Goal: Task Accomplishment & Management: Manage account settings

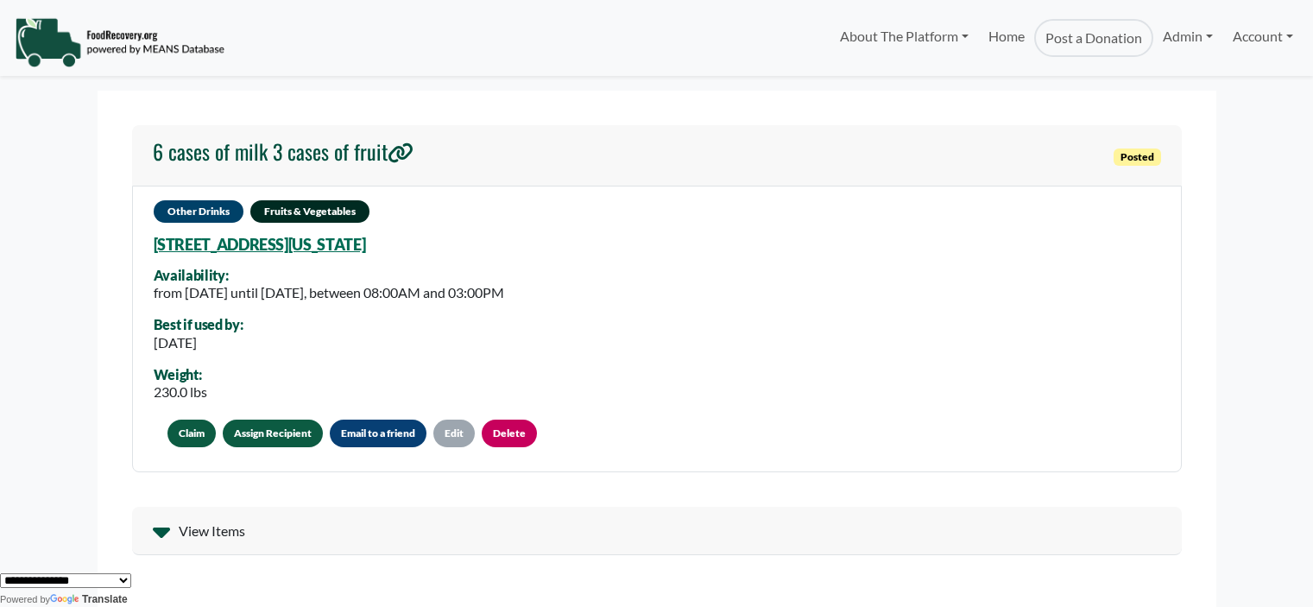
scroll to position [24, 0]
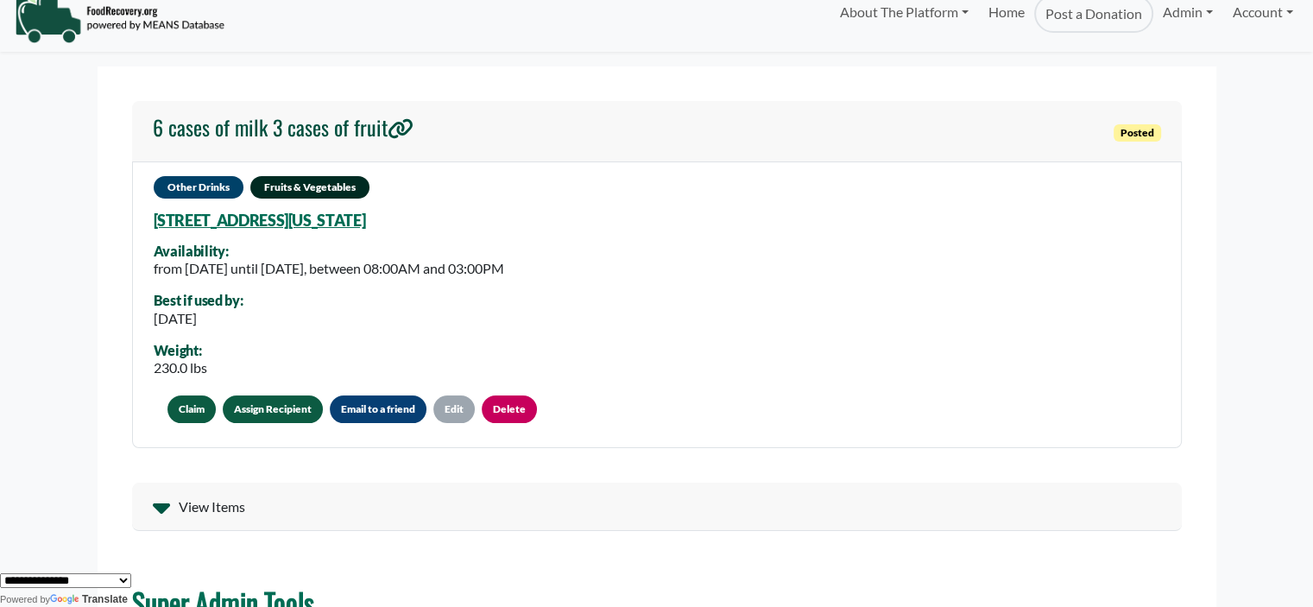
drag, startPoint x: 108, startPoint y: 122, endPoint x: 386, endPoint y: 141, distance: 278.6
click at [386, 141] on section "6 cases of milk 3 cases of fruit Posted Other Drinks Fruits & Vegetables 2900 U…" at bounding box center [657, 604] width 1119 height 1077
copy h4 "6 cases of milk 3 cases of fruit"
click at [247, 402] on link "Assign Recipient" at bounding box center [273, 409] width 100 height 28
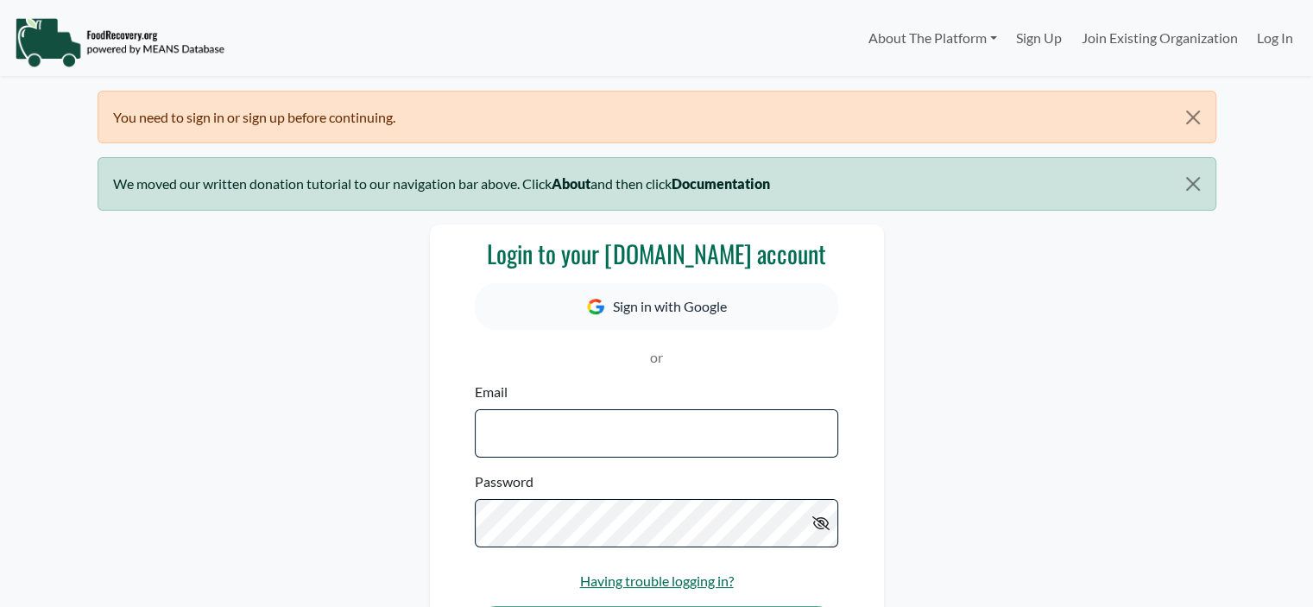
select select "Language Translate Widget"
type input "**********"
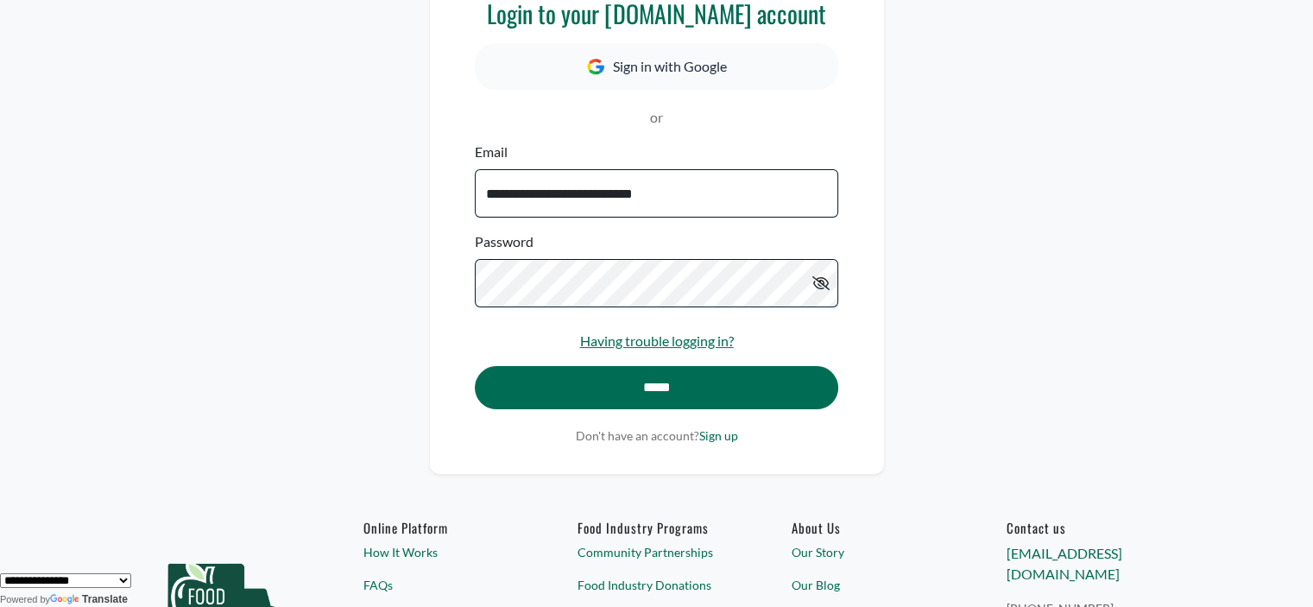
scroll to position [260, 0]
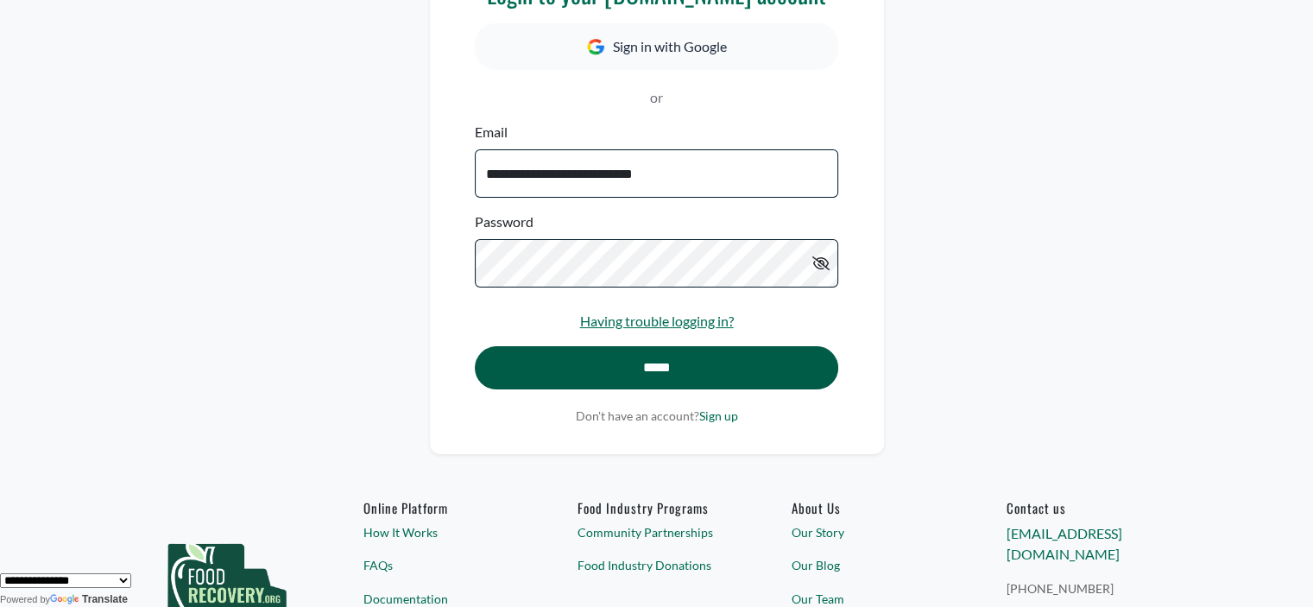
click at [649, 360] on input "*****" at bounding box center [656, 367] width 362 height 43
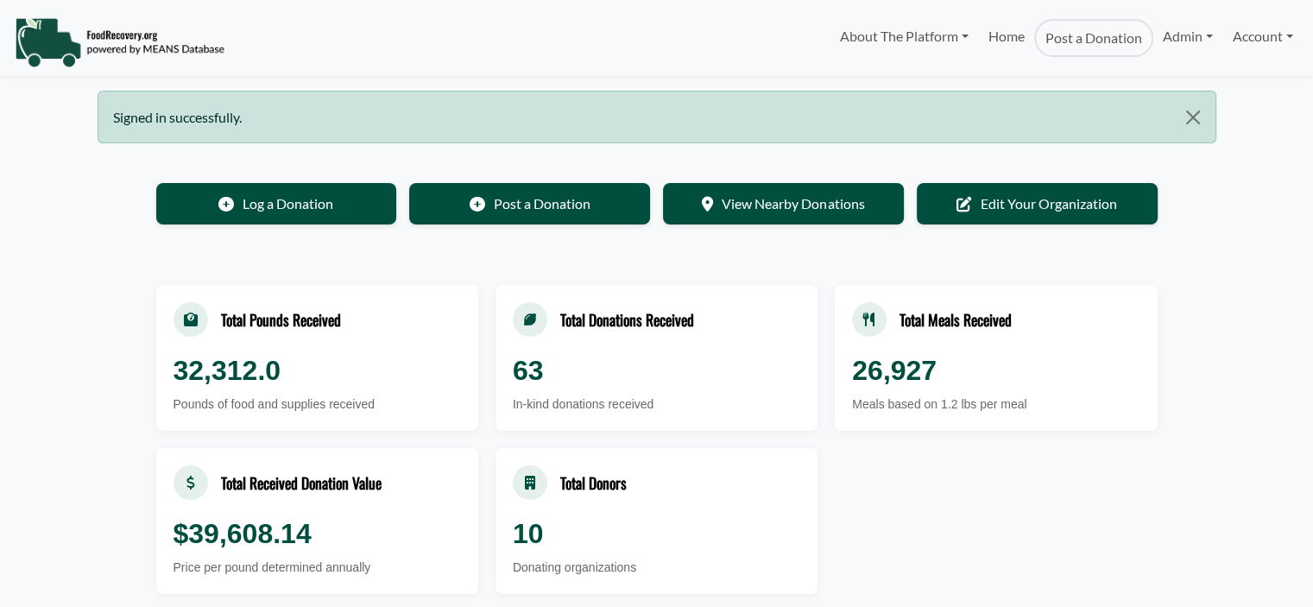
select select "Language Translate Widget"
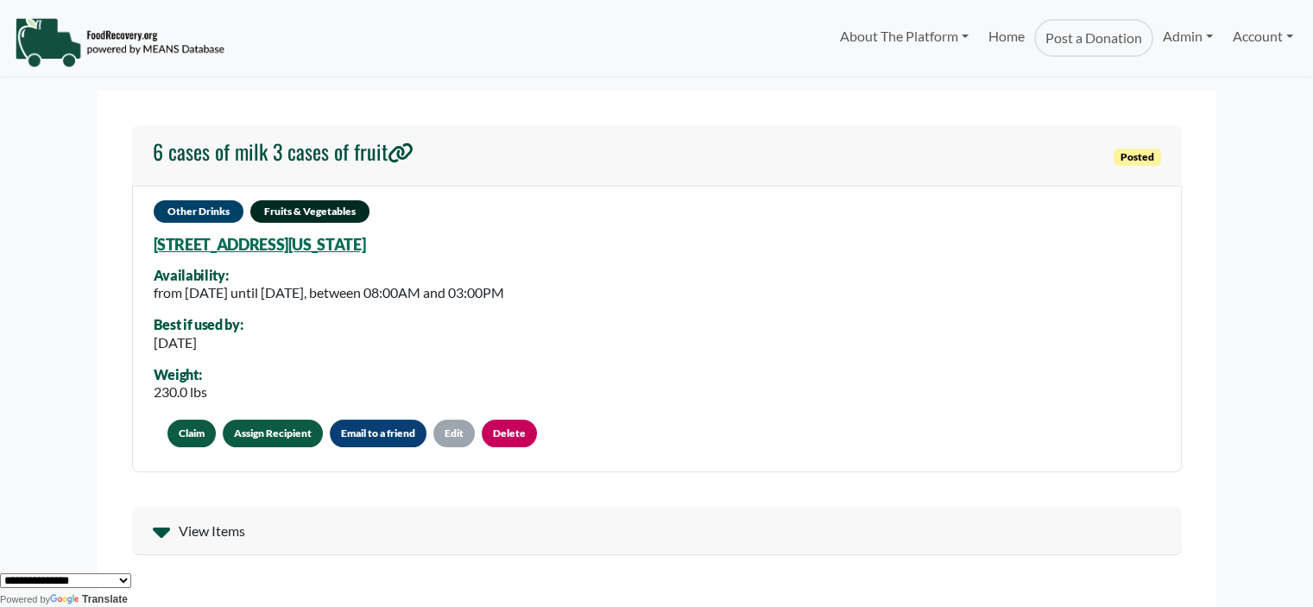
click at [250, 428] on link "Assign Recipient" at bounding box center [273, 433] width 100 height 28
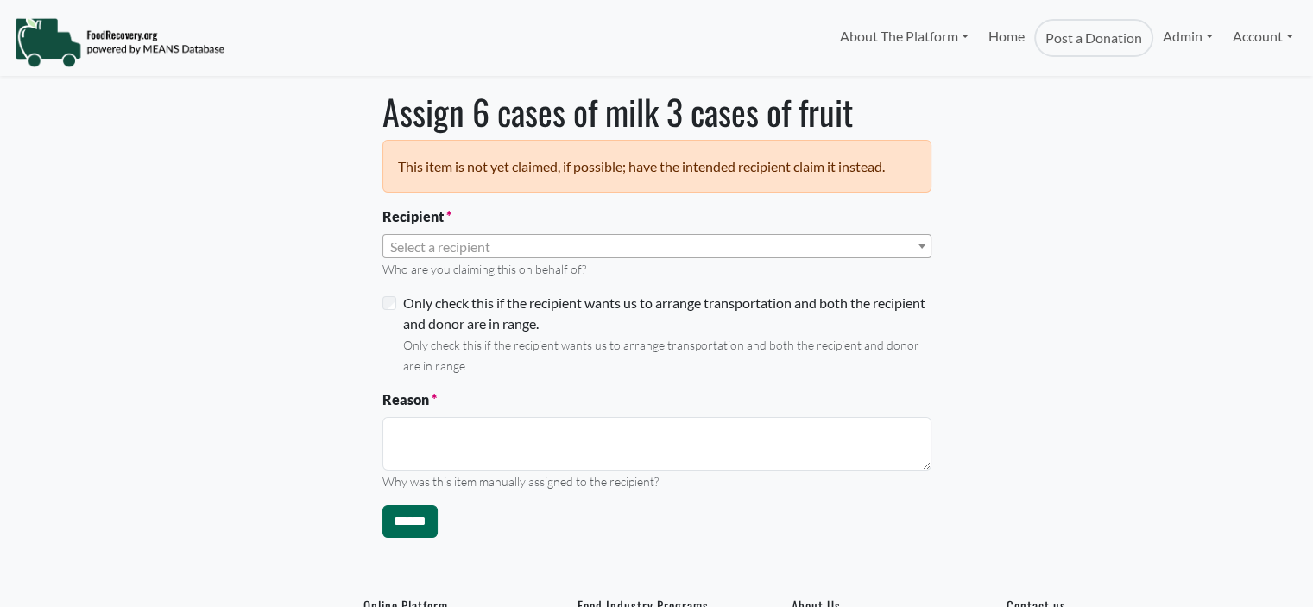
select select "Language Translate Widget"
click at [404, 247] on span "Select a recipient" at bounding box center [440, 246] width 100 height 16
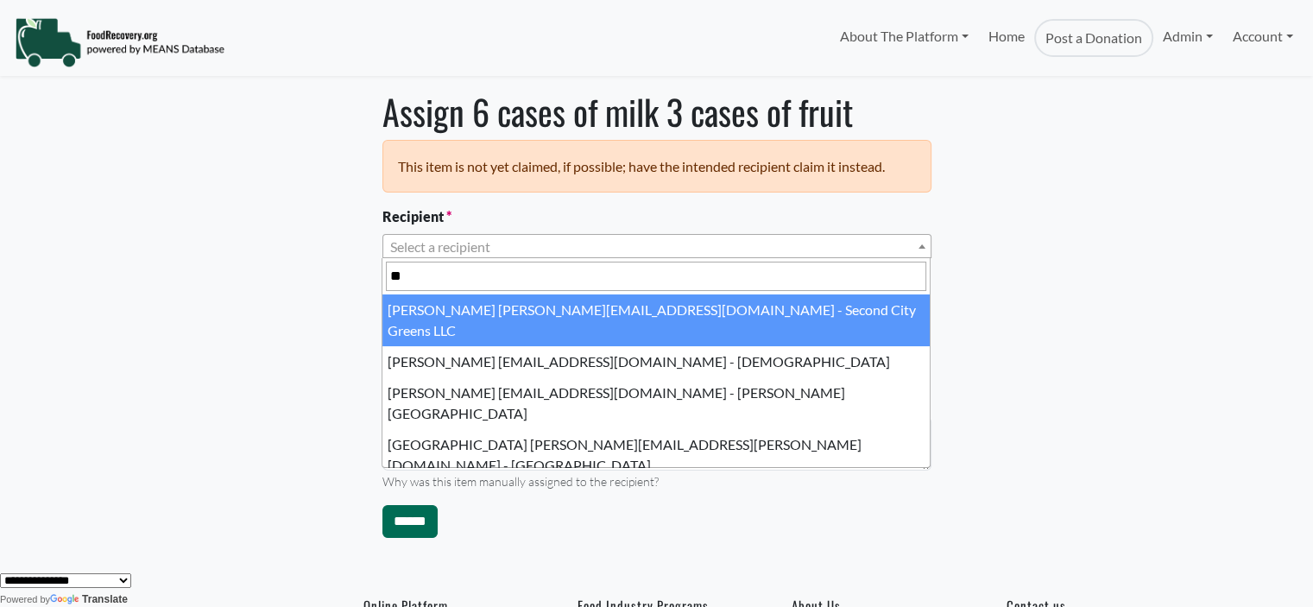
type input "*"
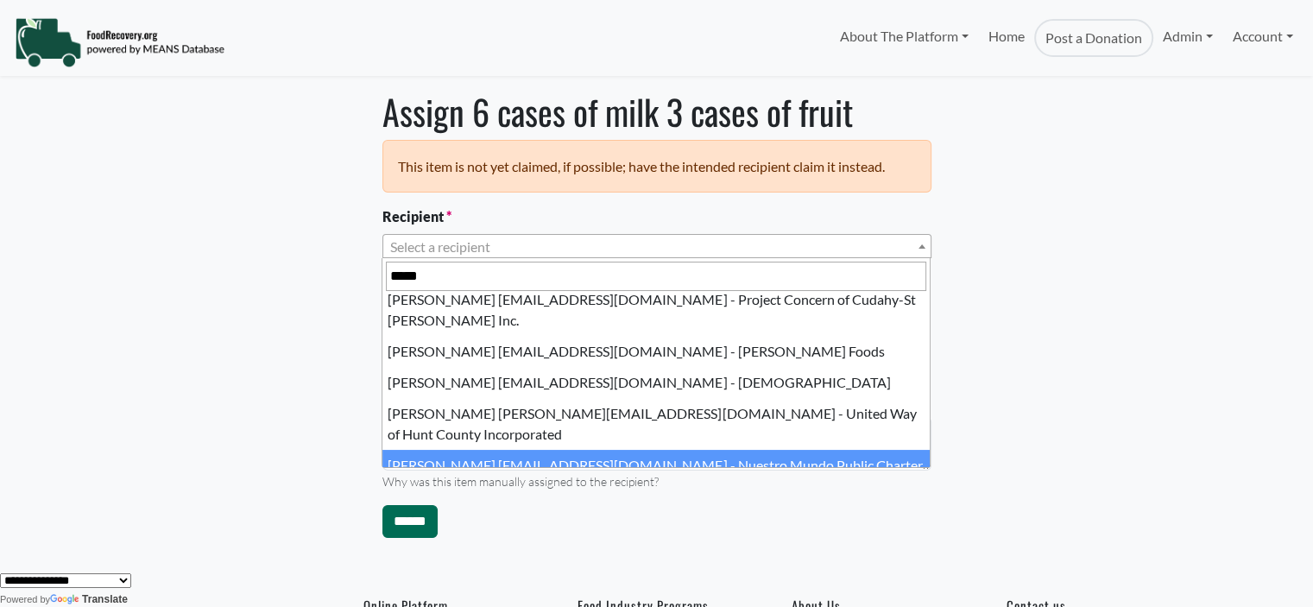
scroll to position [276, 0]
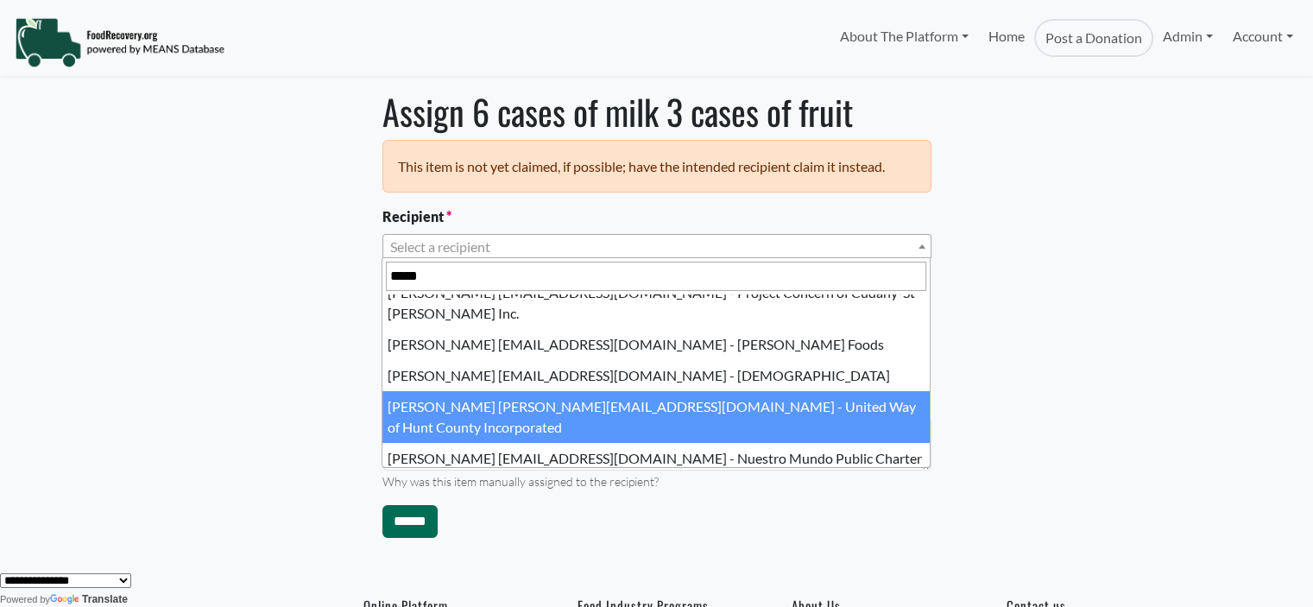
drag, startPoint x: 438, startPoint y: 269, endPoint x: 309, endPoint y: 272, distance: 129.5
click at [309, 272] on body "About The Platform How It Works FAQs Documentation Home Post a Donation Admin O…" at bounding box center [656, 303] width 1313 height 607
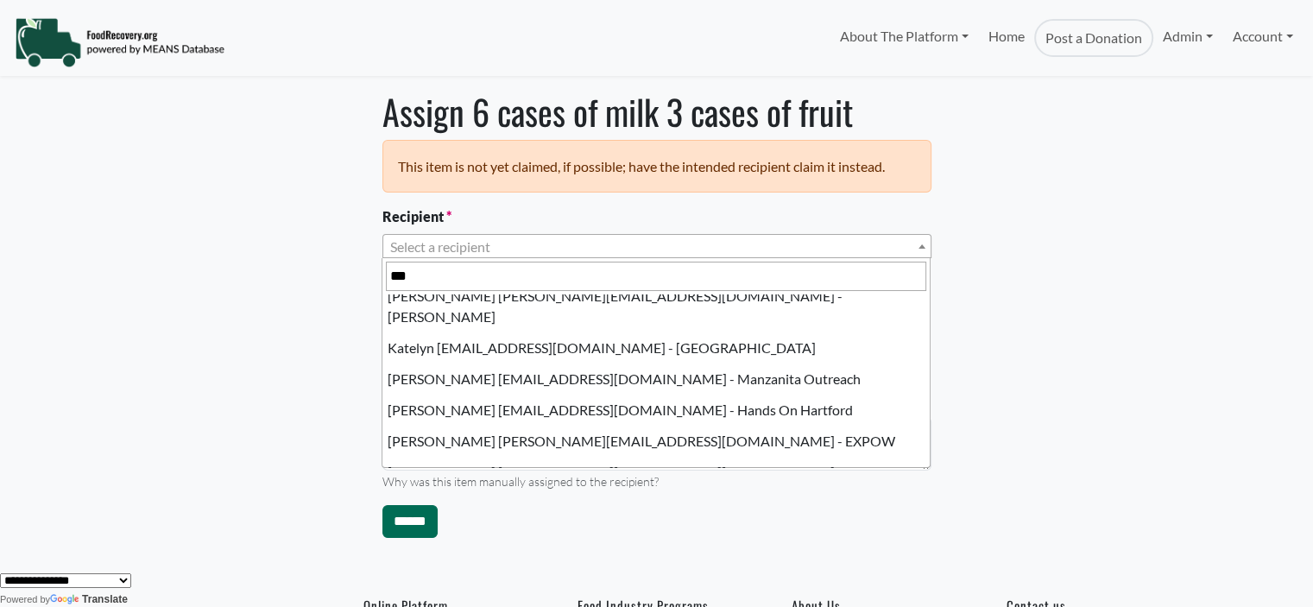
scroll to position [483, 0]
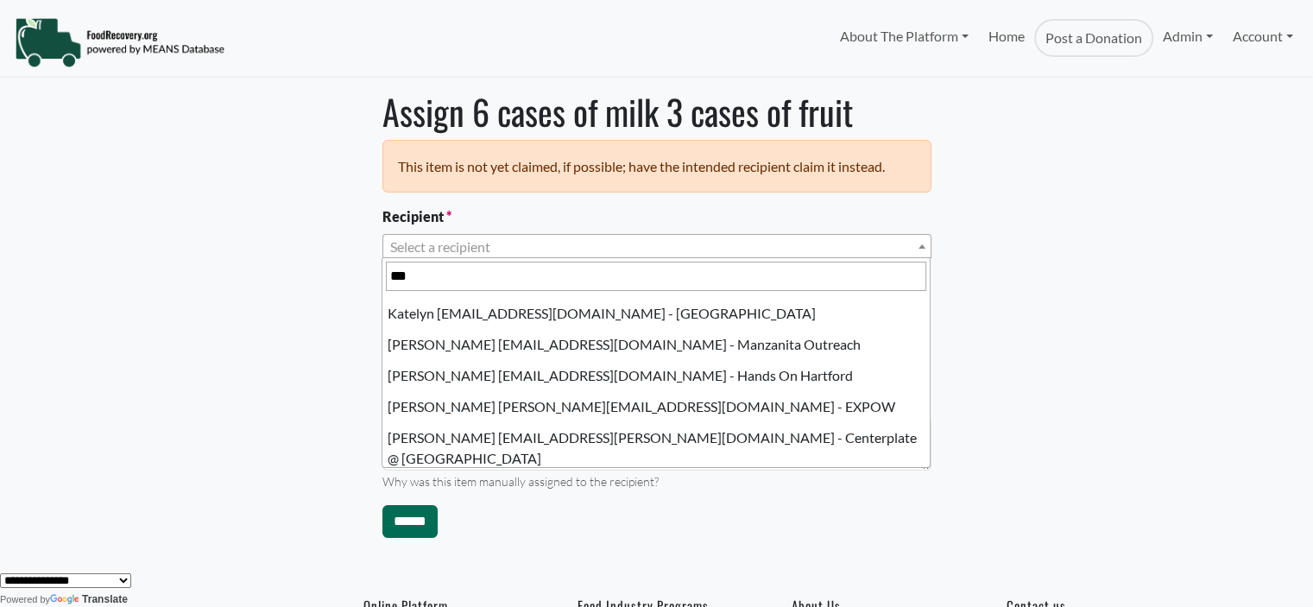
type input "***"
select select "****"
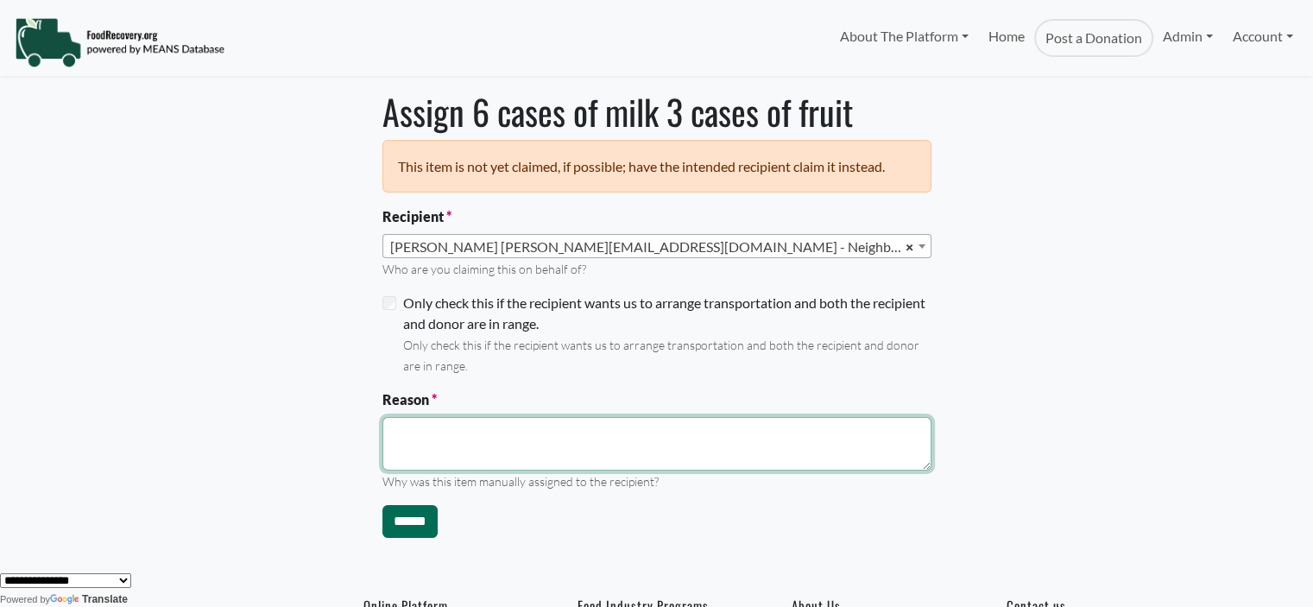
click at [411, 429] on textarea "Reason" at bounding box center [656, 444] width 549 height 54
type textarea "**********"
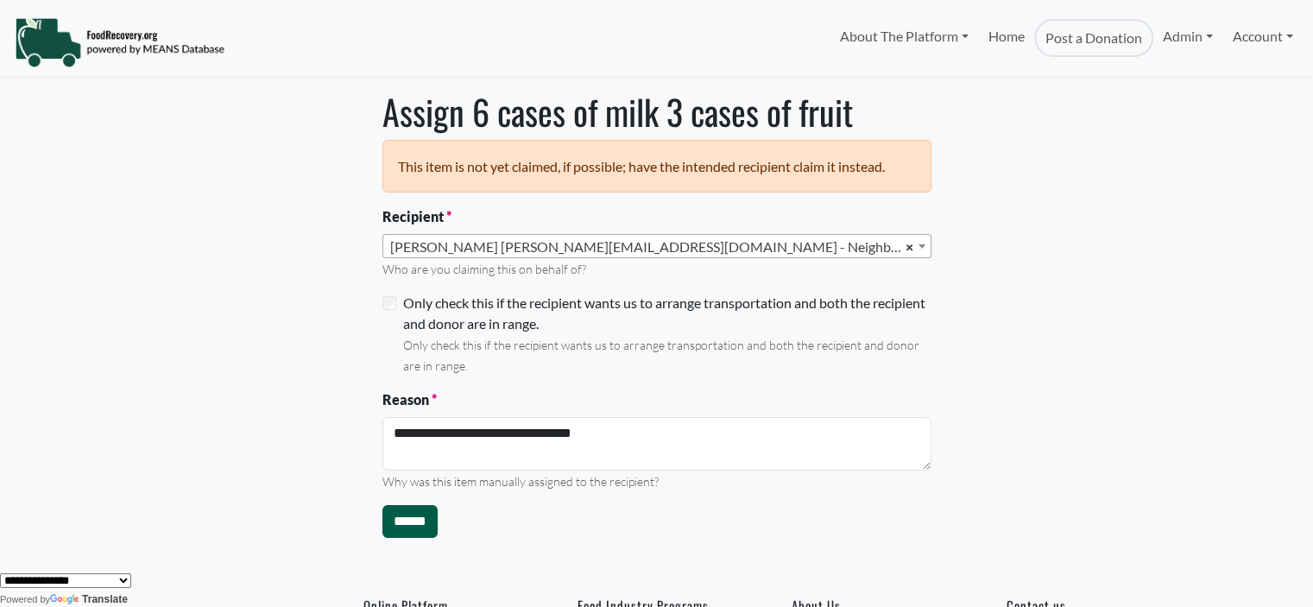
click at [393, 526] on input "******" at bounding box center [409, 521] width 55 height 33
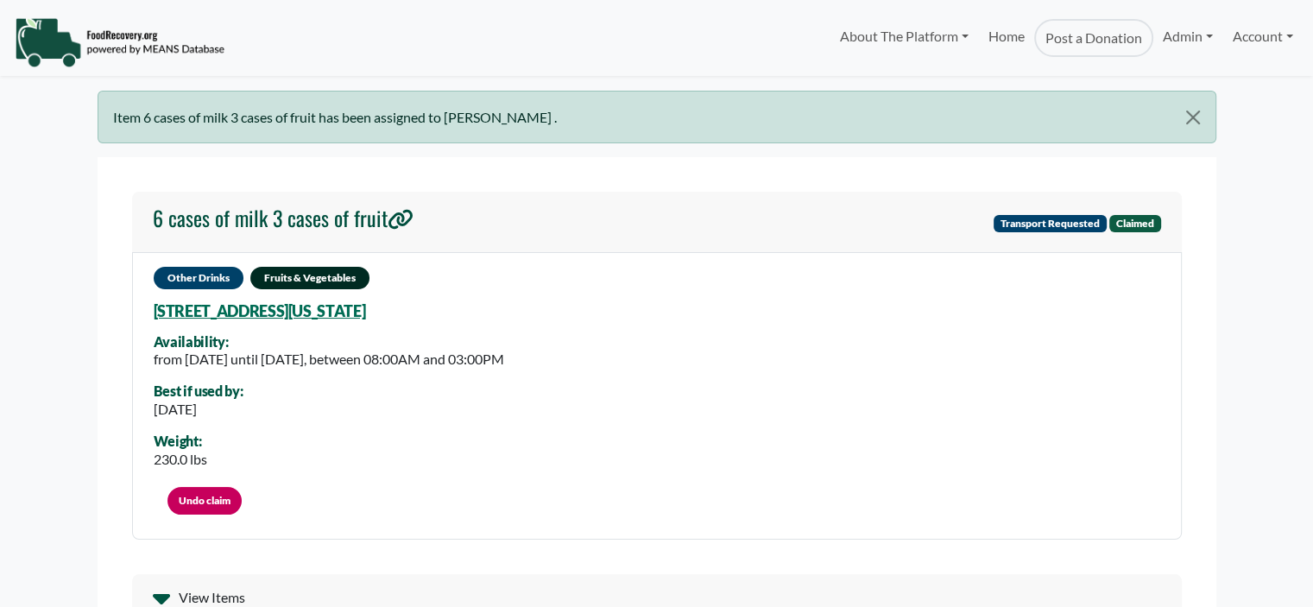
select select "Language Translate Widget"
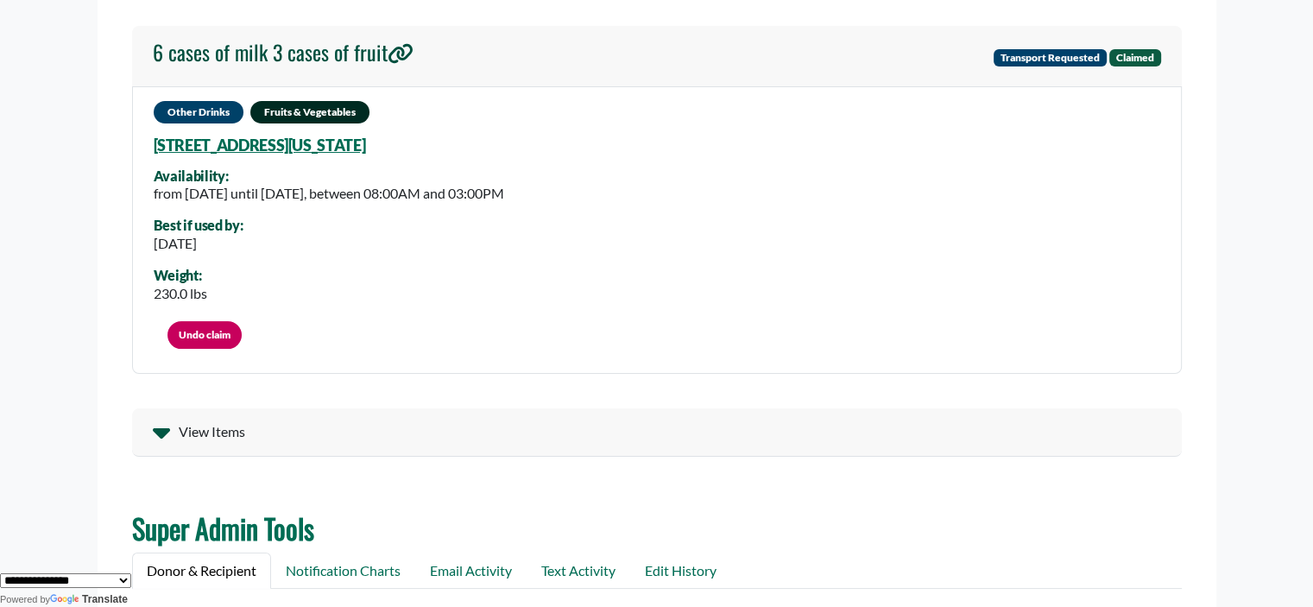
scroll to position [136, 0]
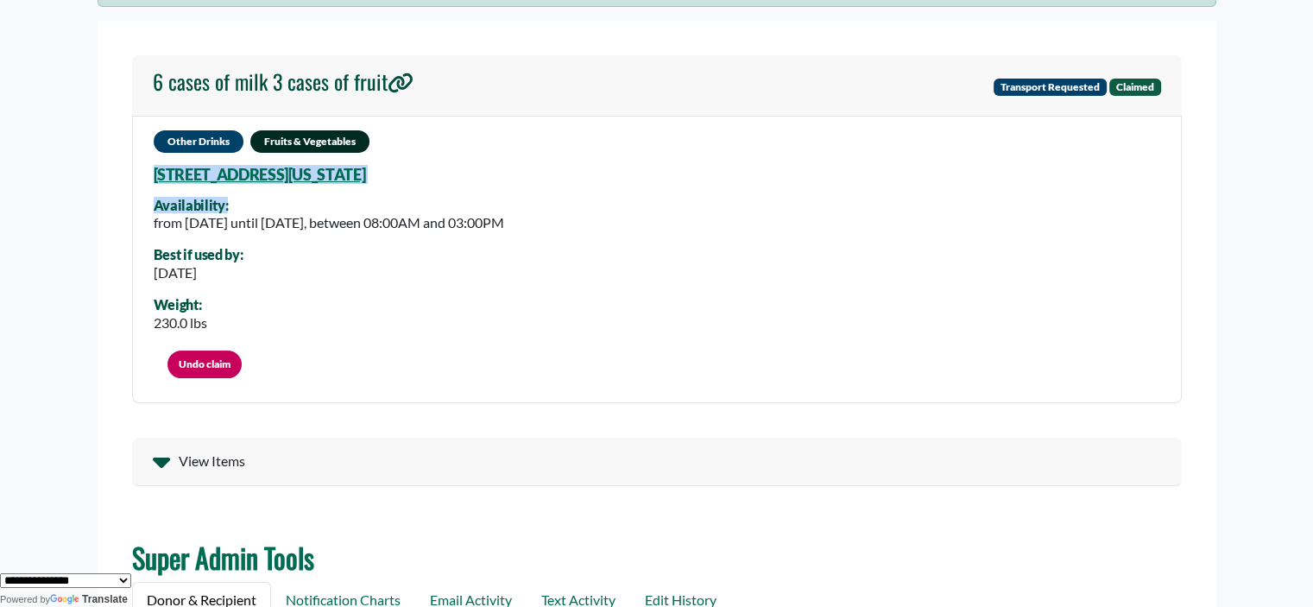
drag, startPoint x: 552, startPoint y: 179, endPoint x: 148, endPoint y: 174, distance: 403.1
click at [148, 174] on div "Other Drinks Fruits & Vegetables 2900 Upper Park Rd, Orlando, Florida, 32814 61…" at bounding box center [657, 259] width 1050 height 287
click at [250, 193] on div "Other Drinks Fruits & Vegetables 2900 Upper Park Rd, Orlando, Florida, 32814 61…" at bounding box center [657, 259] width 1050 height 287
drag, startPoint x: 535, startPoint y: 172, endPoint x: 497, endPoint y: 171, distance: 38.0
click at [497, 171] on div "Other Drinks Fruits & Vegetables 2900 Upper Park Rd, Orlando, Florida, 32814 61…" at bounding box center [657, 259] width 1050 height 287
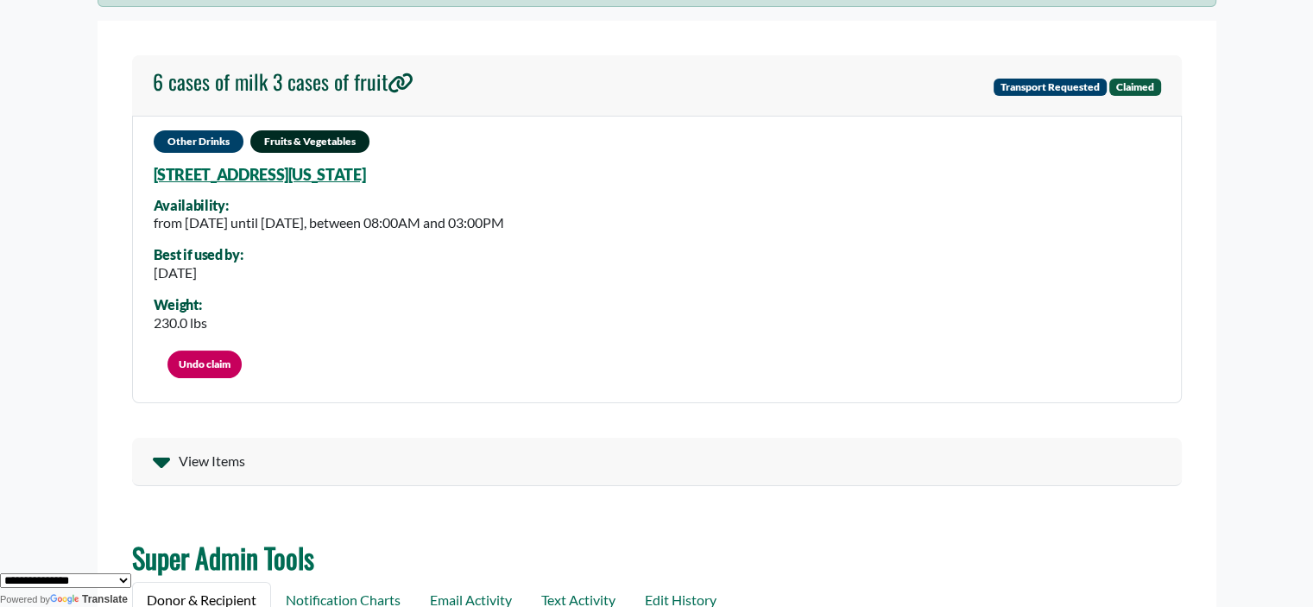
copy div "2900 Upper Park Rd, Orlando, Florida, 32814 6100"
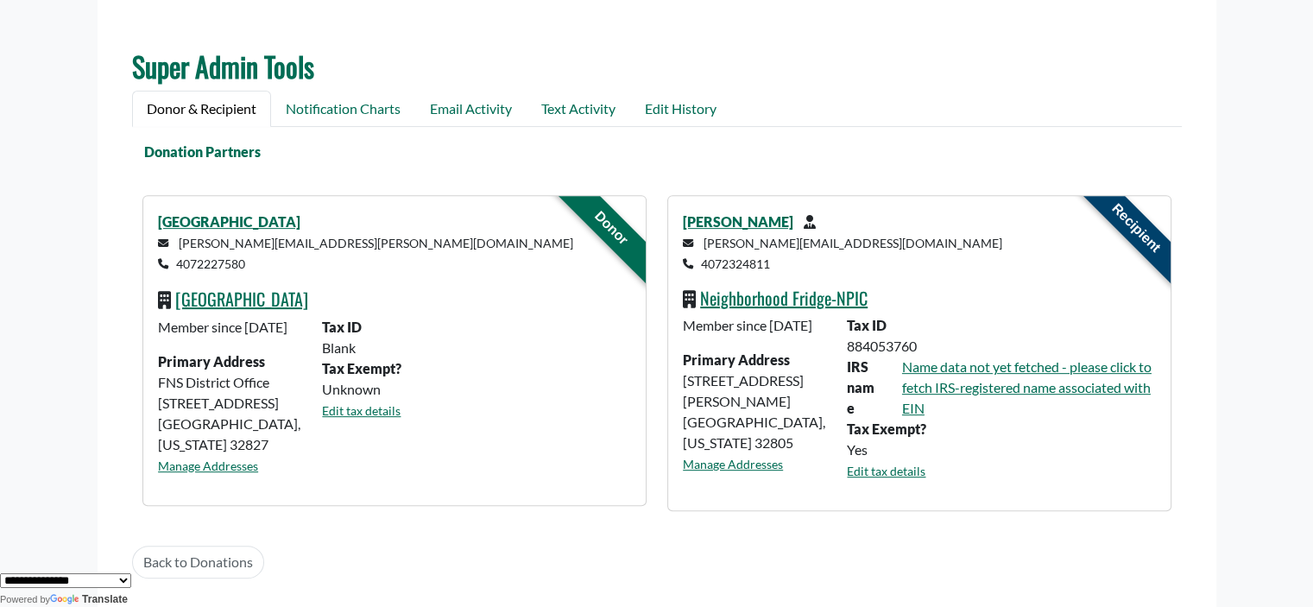
scroll to position [659, 0]
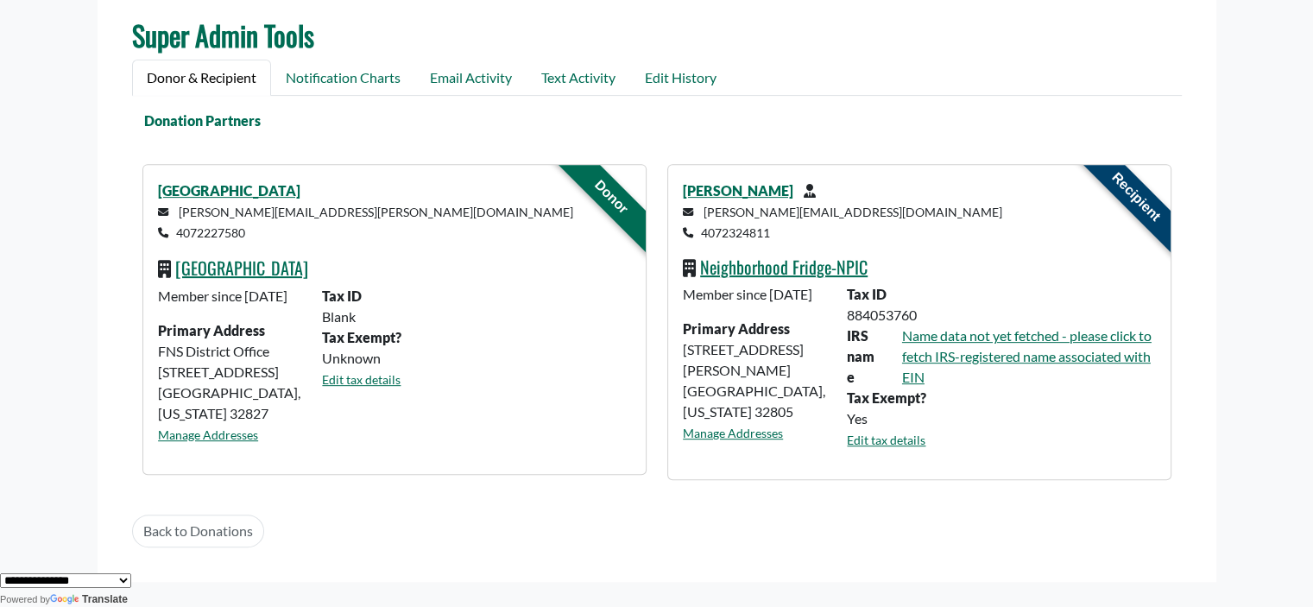
drag, startPoint x: 250, startPoint y: 230, endPoint x: 178, endPoint y: 230, distance: 72.5
click at [178, 230] on p "robin.hagerty@ocps.net 4072227580" at bounding box center [394, 221] width 472 height 41
copy small "4072227580"
drag, startPoint x: 832, startPoint y: 396, endPoint x: 679, endPoint y: 372, distance: 154.7
click at [679, 372] on div "Member since March 13 2024 Primary Address 312 S Parramore Ave Orlando, Florida…" at bounding box center [754, 374] width 164 height 180
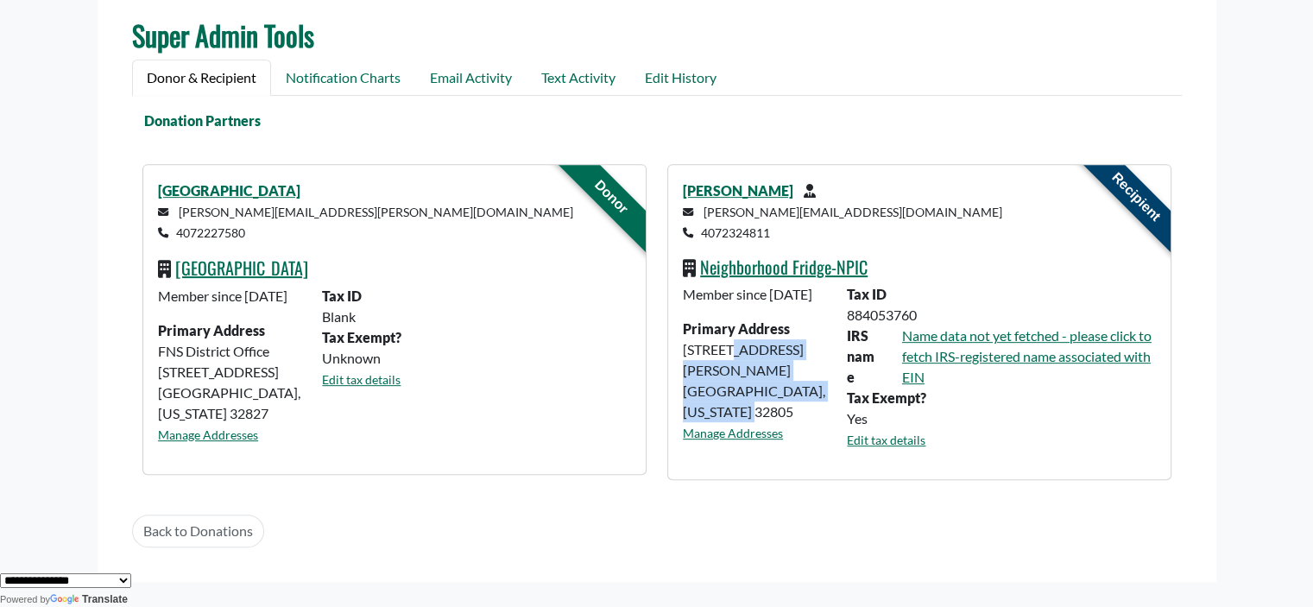
copy div "312 S Parramore Ave Orlando, Florida 32805"
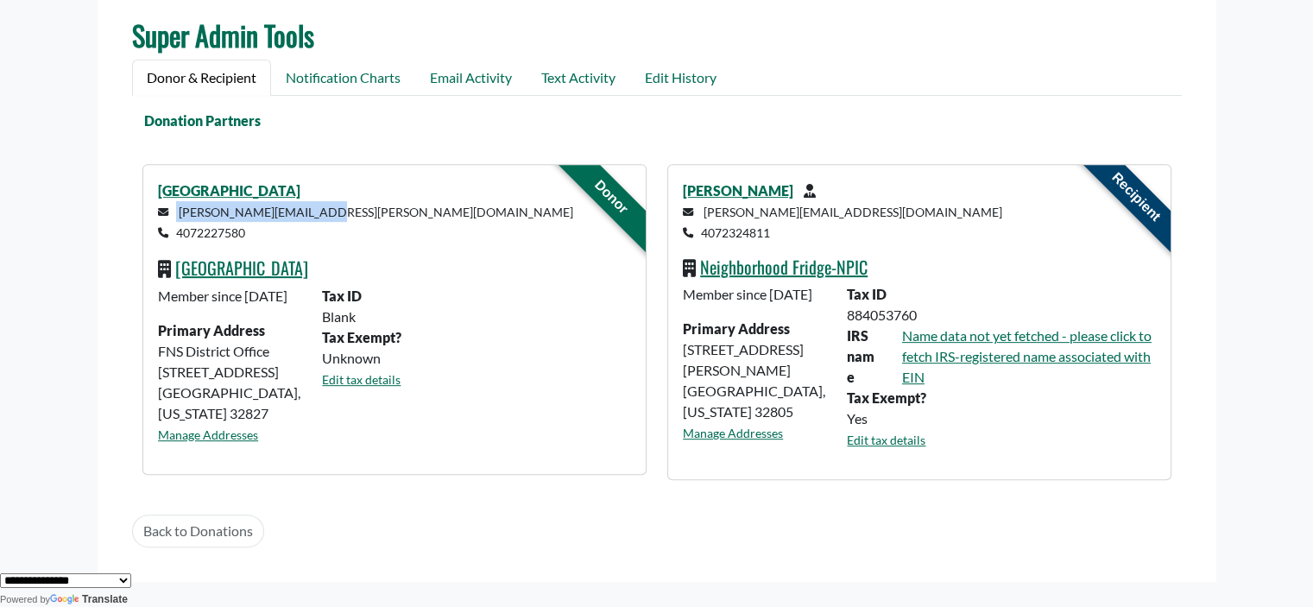
drag, startPoint x: 331, startPoint y: 216, endPoint x: 176, endPoint y: 215, distance: 155.4
click at [176, 215] on p "robin.hagerty@ocps.net 4072227580" at bounding box center [394, 221] width 472 height 41
copy small "robin.hagerty@ocps.net"
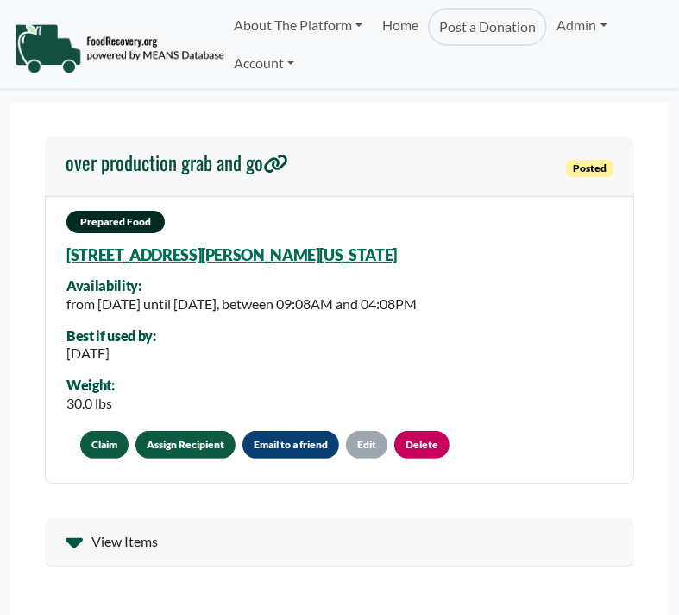
select select "Language Translate Widget"
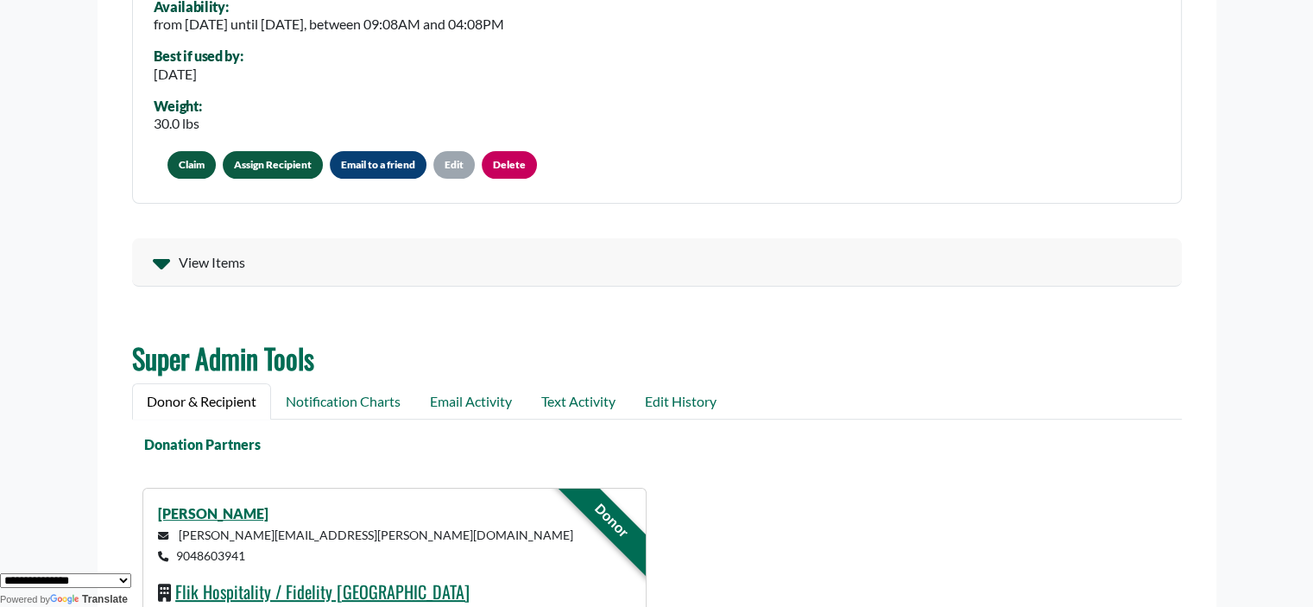
scroll to position [407, 0]
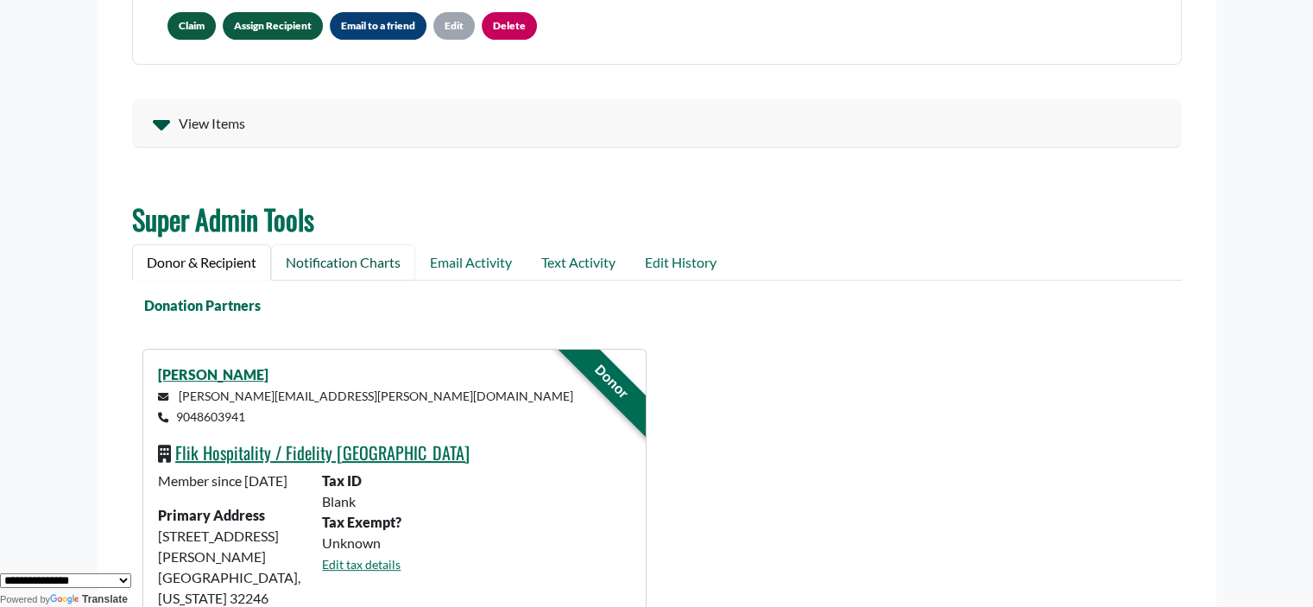
click at [334, 254] on link "Notification Charts" at bounding box center [343, 262] width 144 height 36
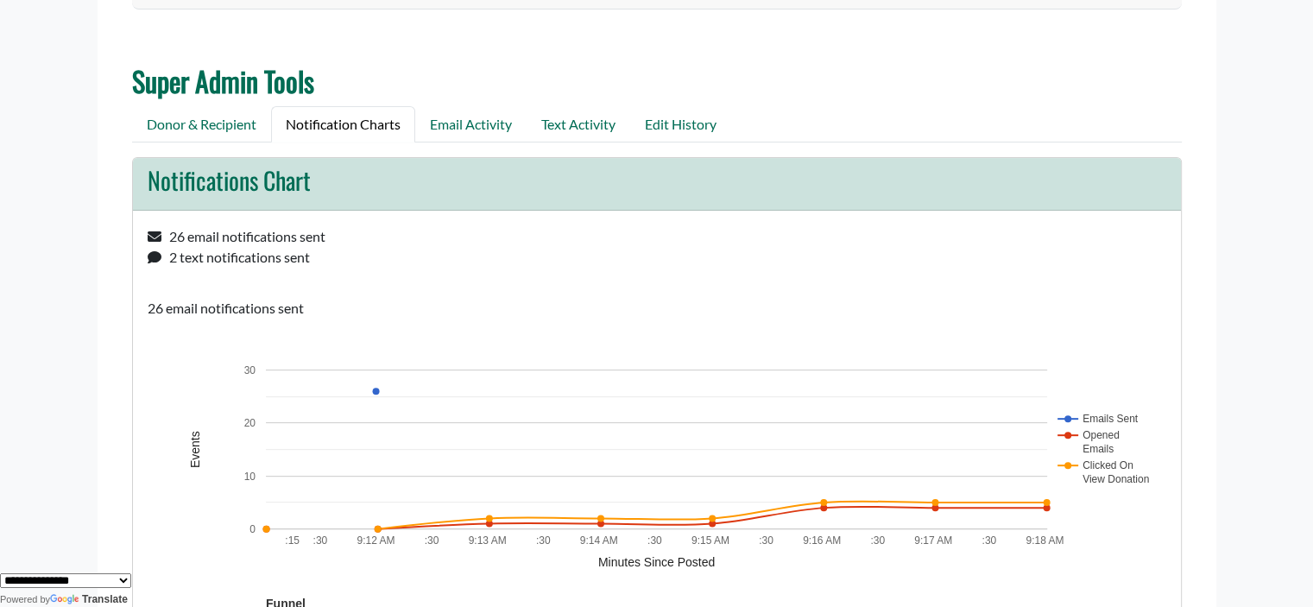
scroll to position [538, 0]
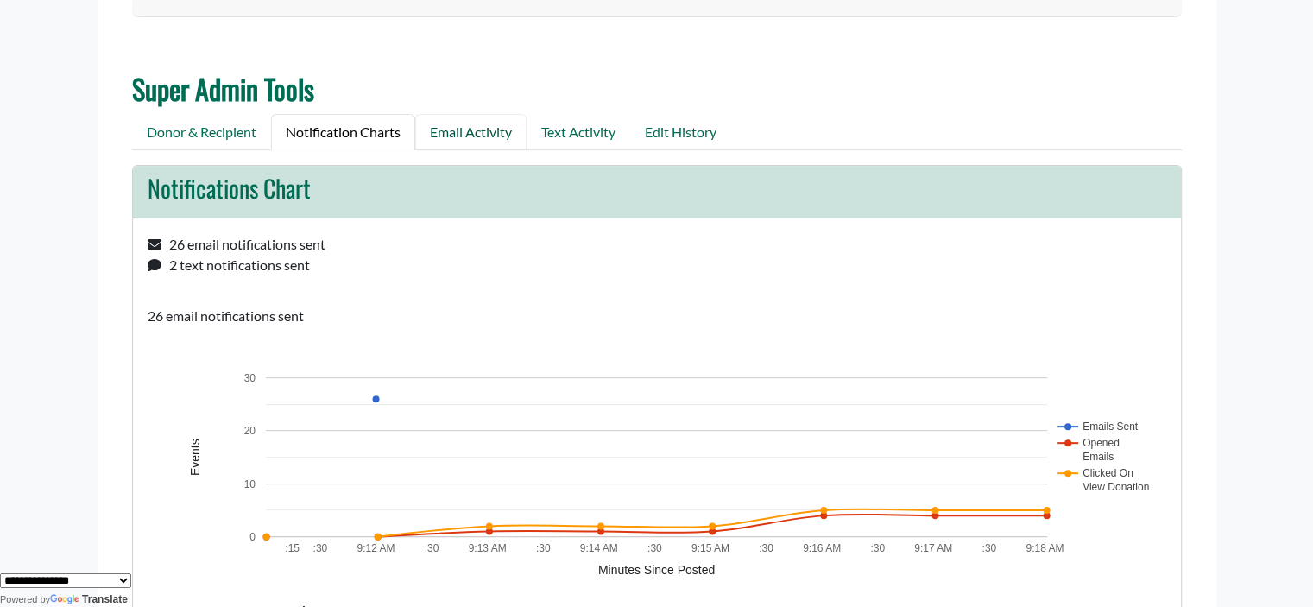
click at [483, 133] on link "Email Activity" at bounding box center [470, 132] width 111 height 36
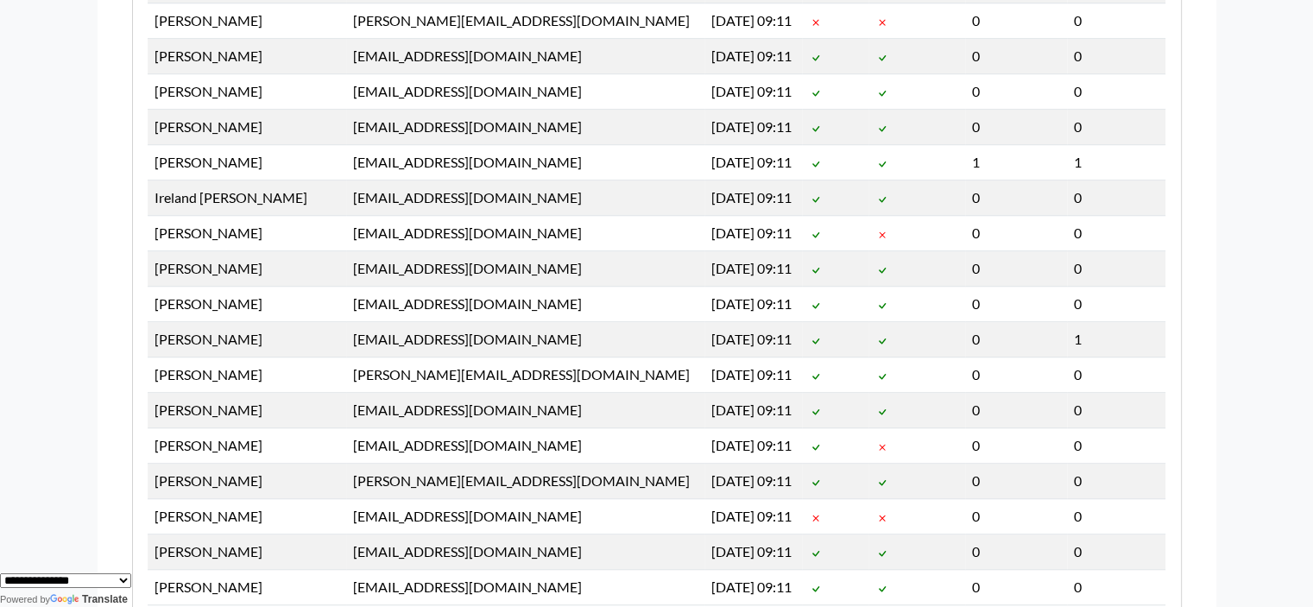
scroll to position [1314, 0]
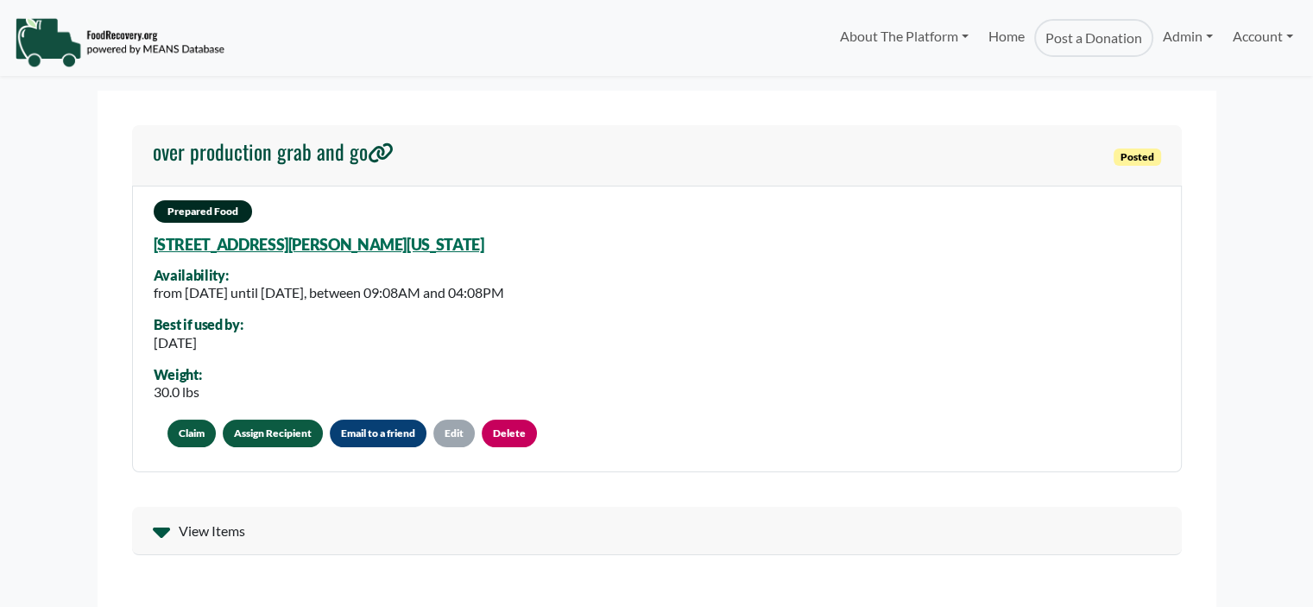
select select "Language Translate Widget"
click at [287, 428] on link "Assign Recipient" at bounding box center [273, 433] width 100 height 28
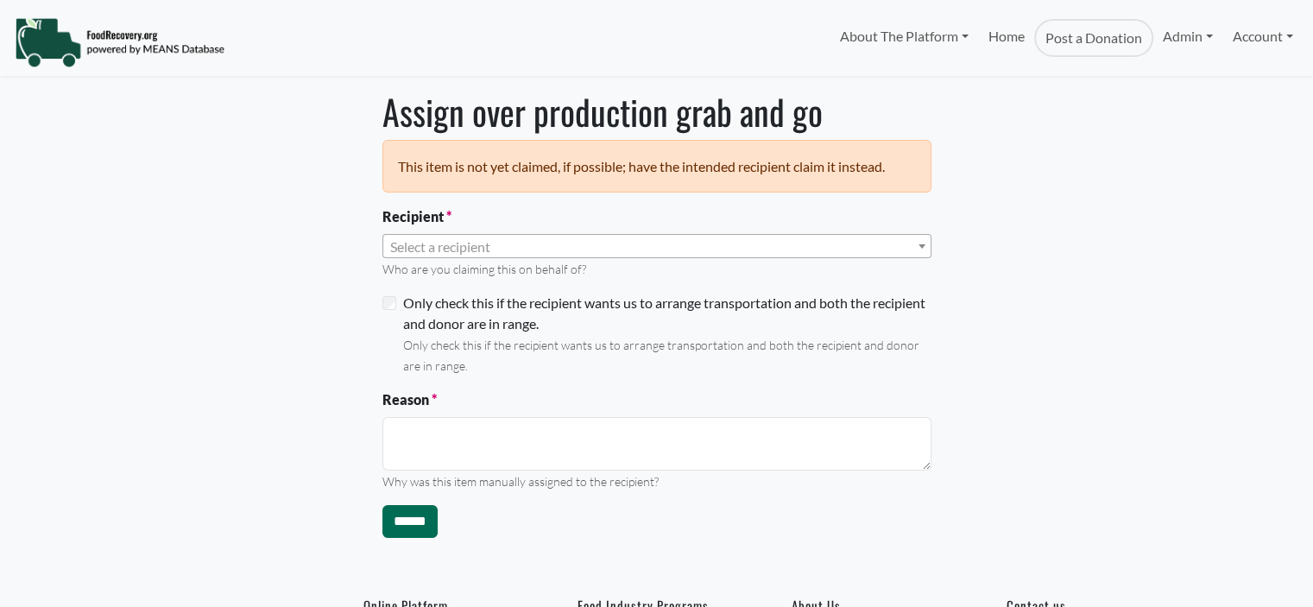
select select "Language Translate Widget"
click at [470, 248] on span "Select a recipient" at bounding box center [440, 246] width 100 height 16
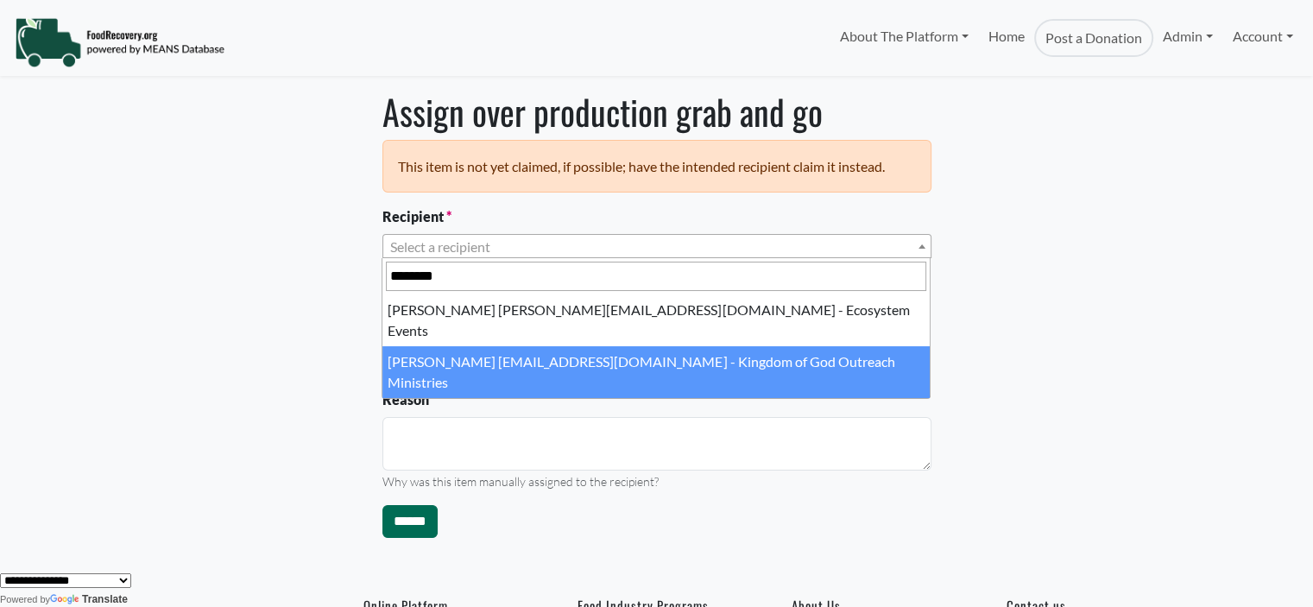
type input "********"
select select "****"
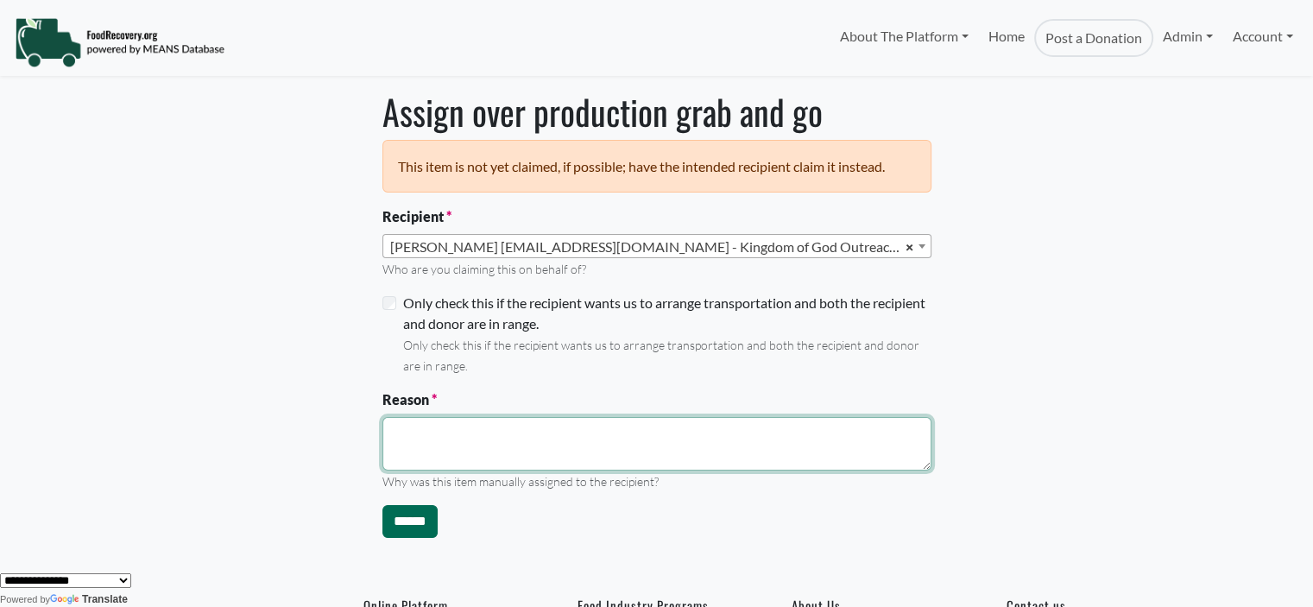
click at [444, 448] on textarea "Reason" at bounding box center [656, 444] width 549 height 54
type textarea "**********"
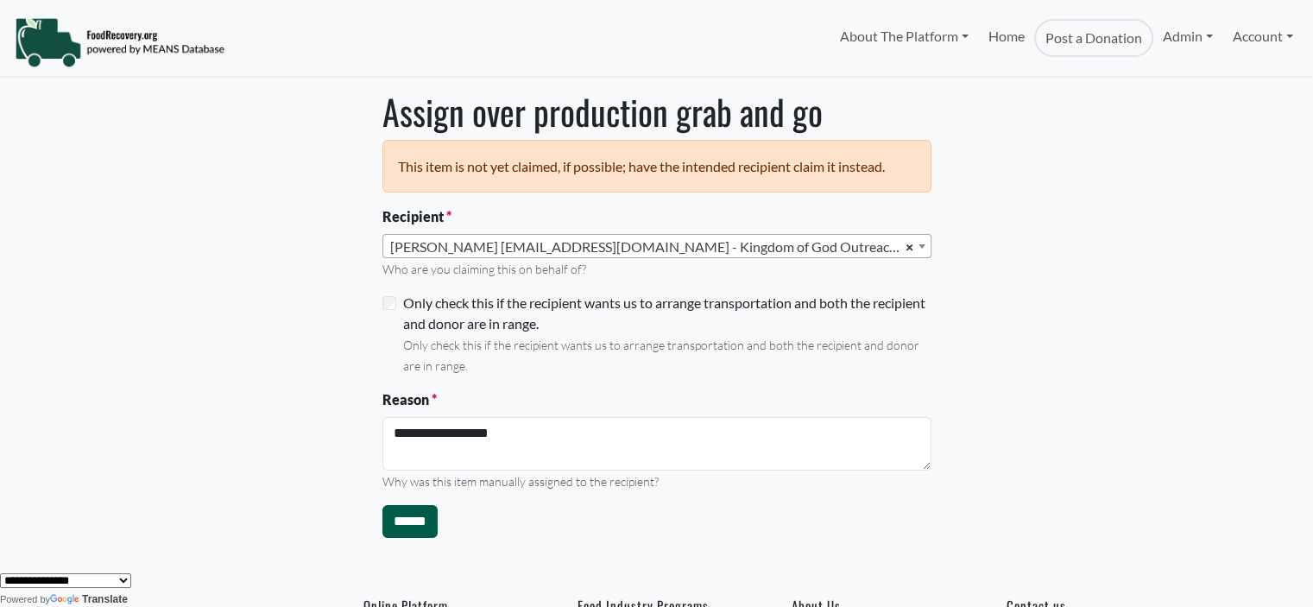
click at [418, 531] on input "******" at bounding box center [409, 521] width 55 height 33
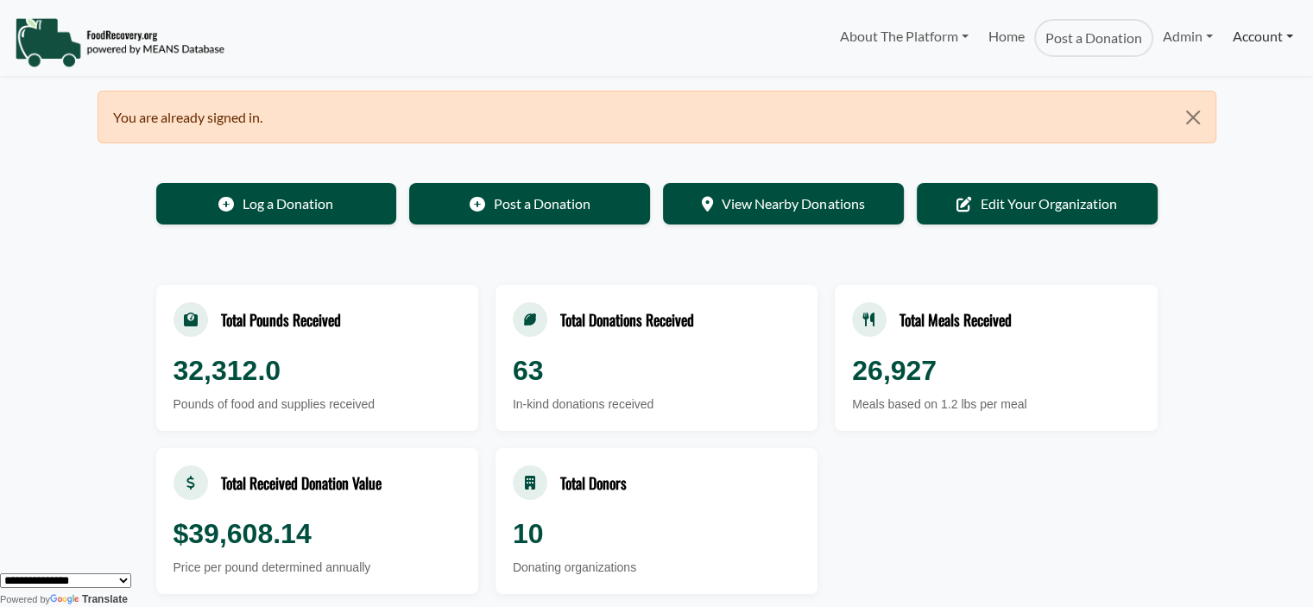
click at [1277, 31] on link "Account" at bounding box center [1262, 36] width 79 height 35
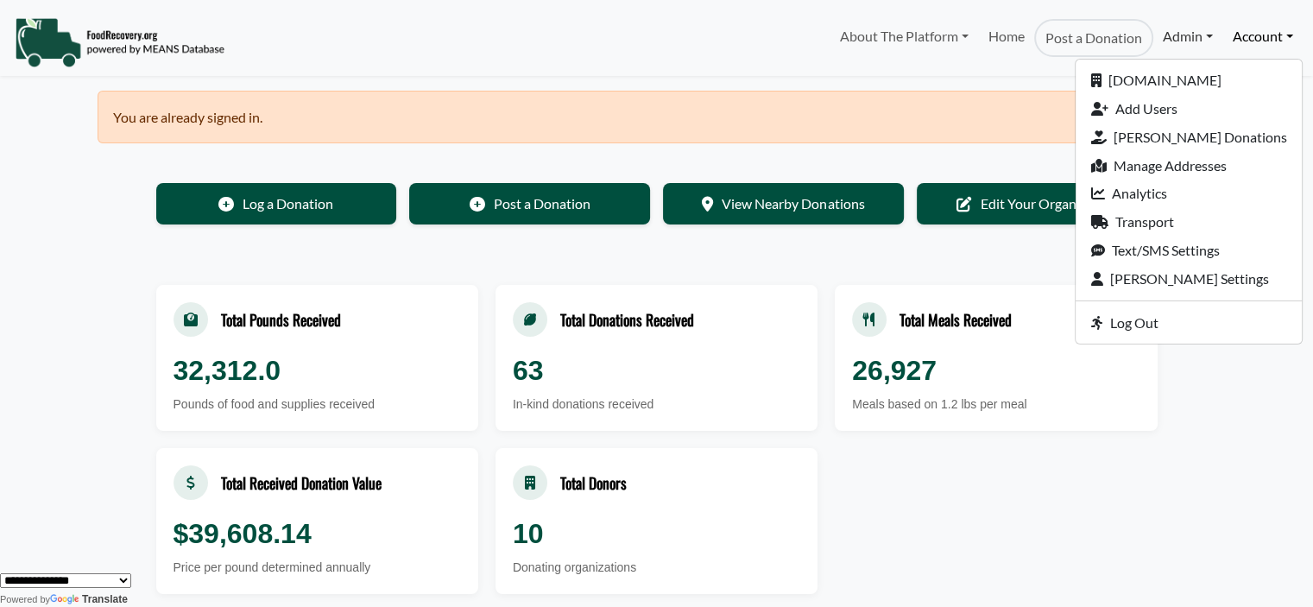
click at [1185, 36] on link "Admin" at bounding box center [1187, 36] width 69 height 35
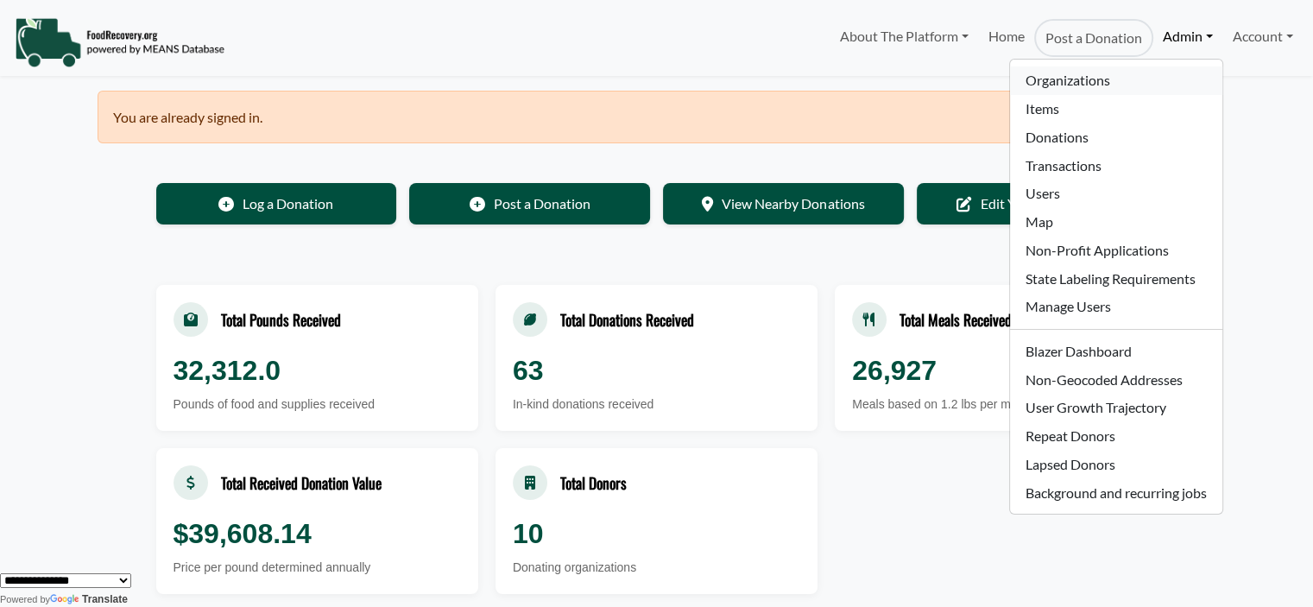
click at [1065, 83] on link "Organizations" at bounding box center [1115, 80] width 211 height 28
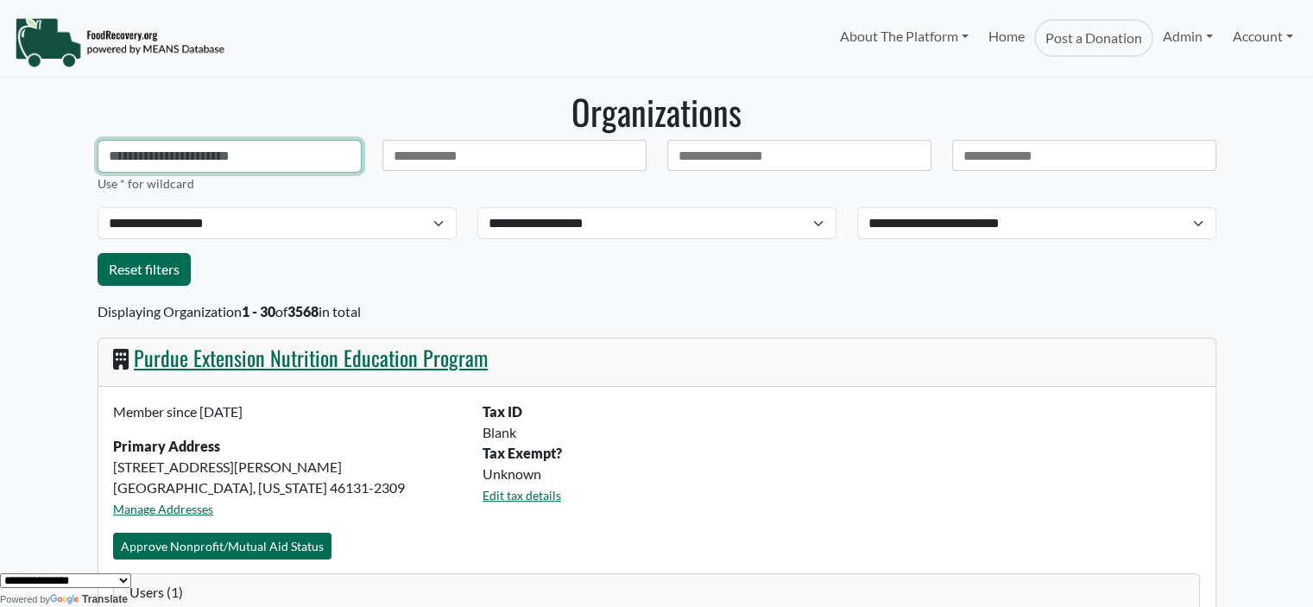
click at [224, 161] on input "text" at bounding box center [230, 156] width 264 height 33
type input "**********"
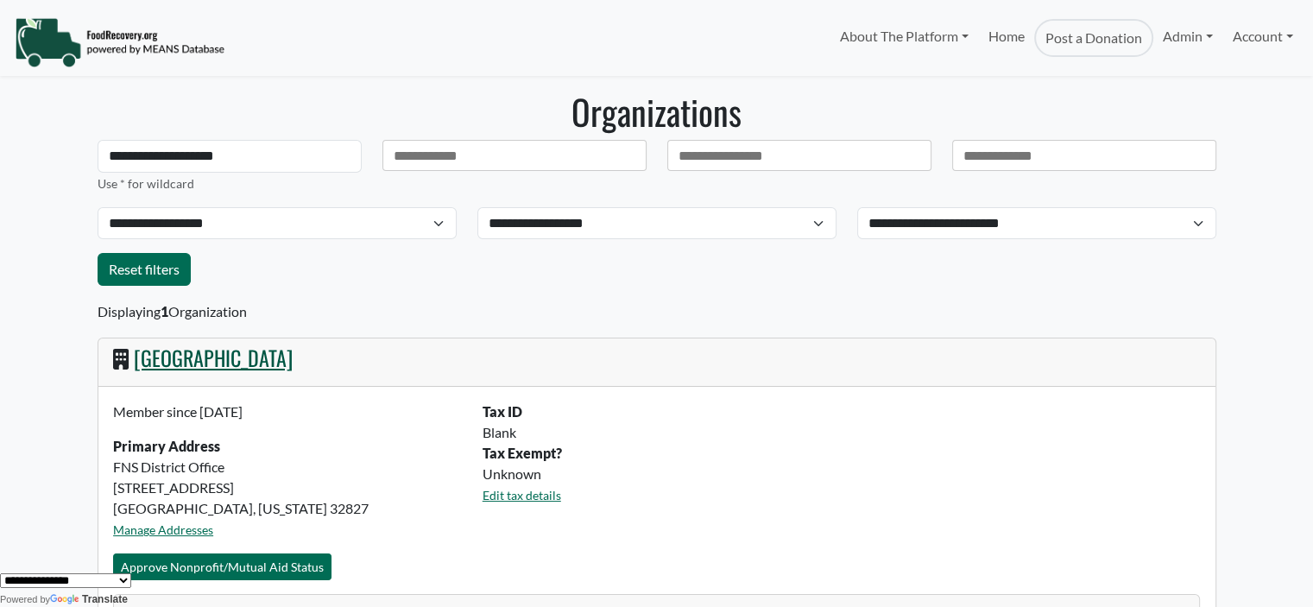
click at [177, 356] on link "[GEOGRAPHIC_DATA]" at bounding box center [213, 357] width 159 height 31
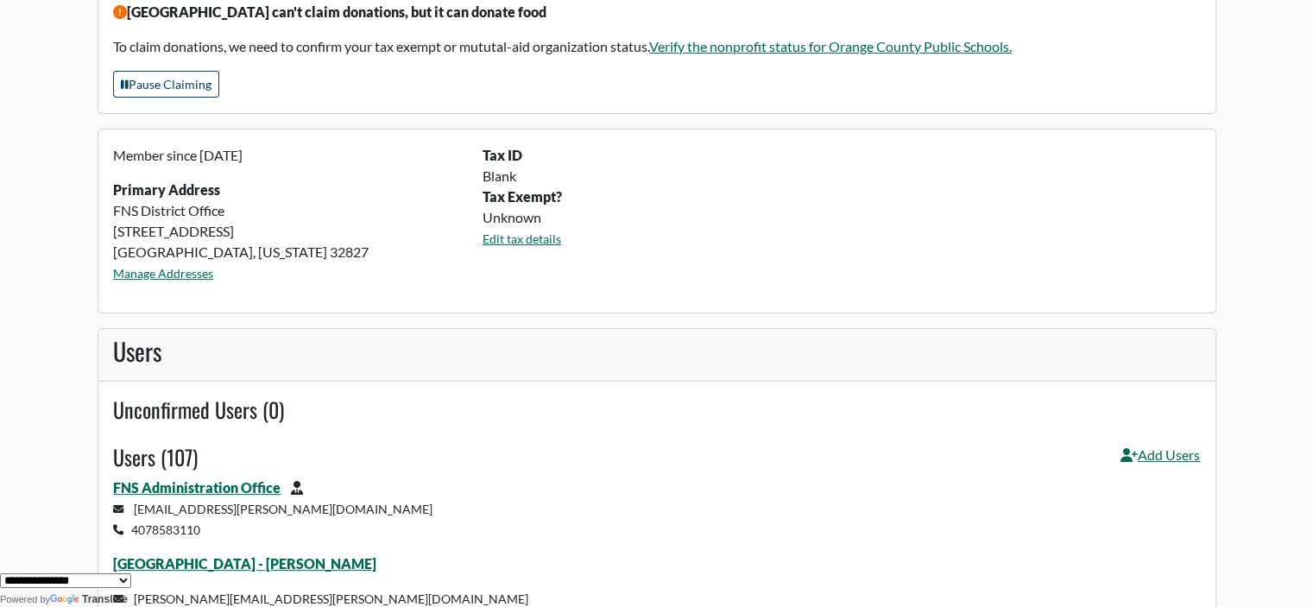
scroll to position [236, 0]
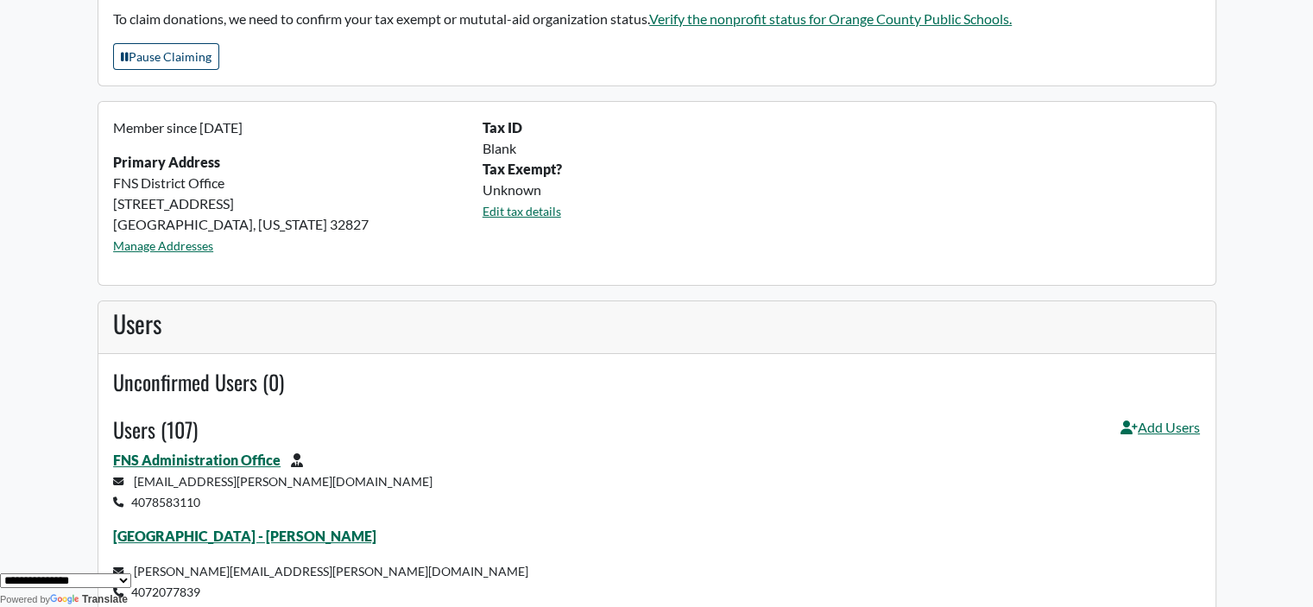
click at [1157, 413] on div at bounding box center [656, 409] width 1087 height 16
click at [1146, 420] on link "Add Users" at bounding box center [1159, 433] width 79 height 33
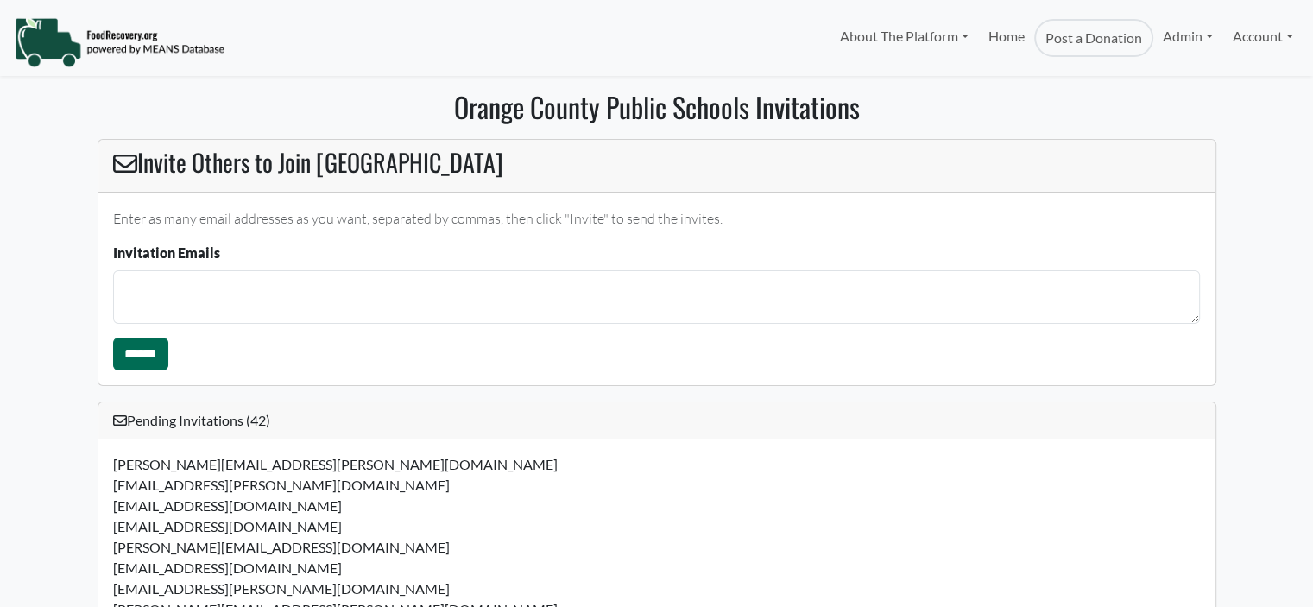
select select "Language Translate Widget"
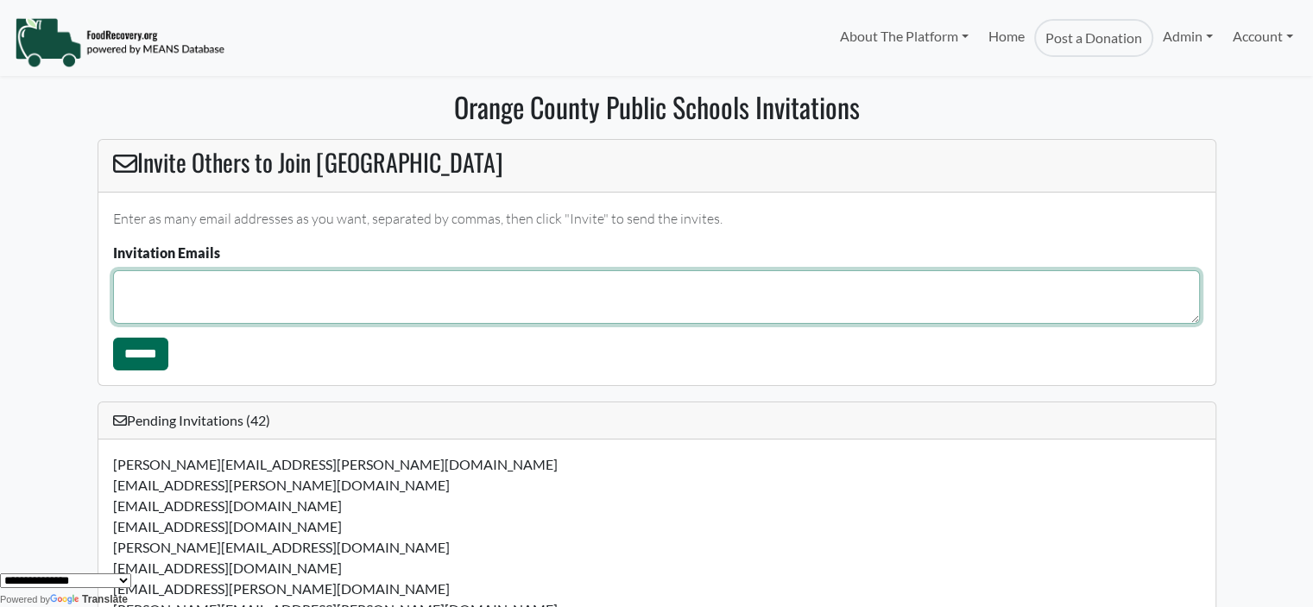
click at [259, 305] on textarea "Invitation Emails" at bounding box center [656, 297] width 1087 height 54
drag, startPoint x: 220, startPoint y: 296, endPoint x: 208, endPoint y: 301, distance: 13.1
click at [220, 295] on textarea "**********" at bounding box center [656, 297] width 1087 height 54
type textarea "**********"
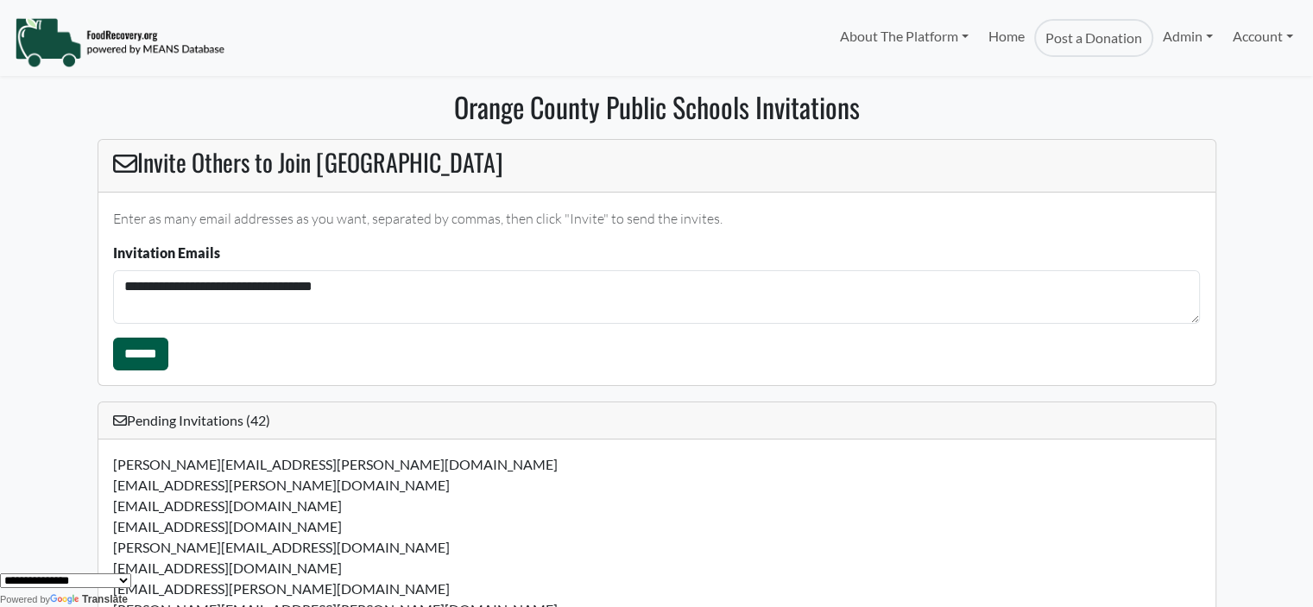
click at [139, 362] on input "******" at bounding box center [140, 353] width 55 height 33
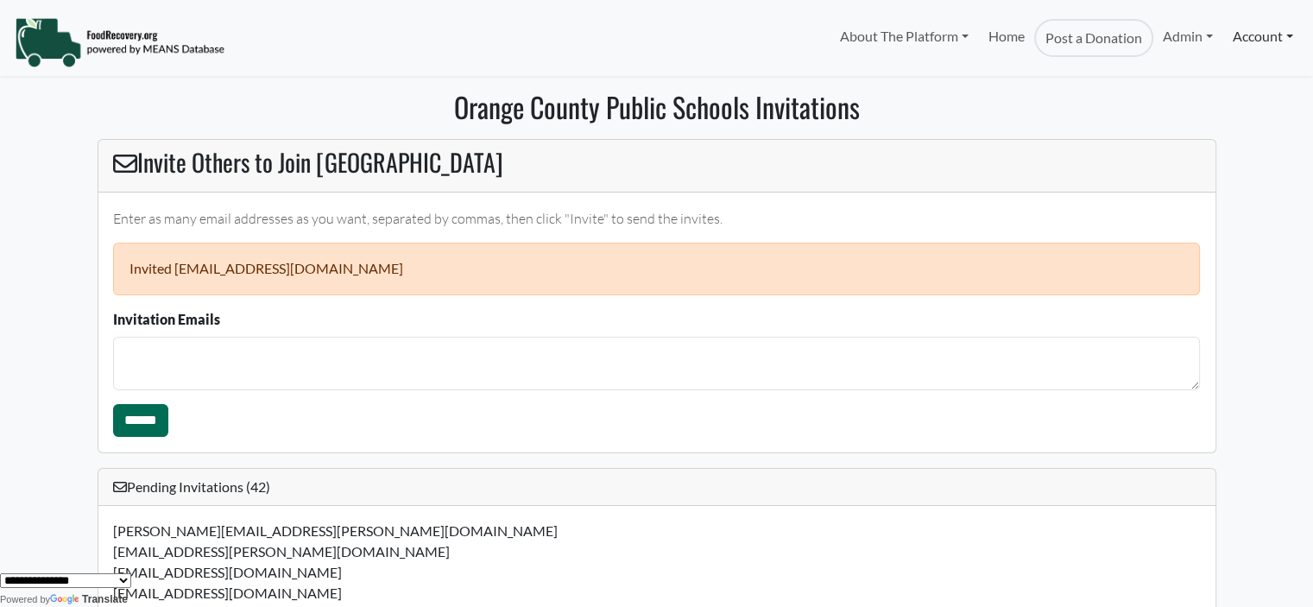
click at [1260, 39] on link "Account" at bounding box center [1262, 36] width 79 height 35
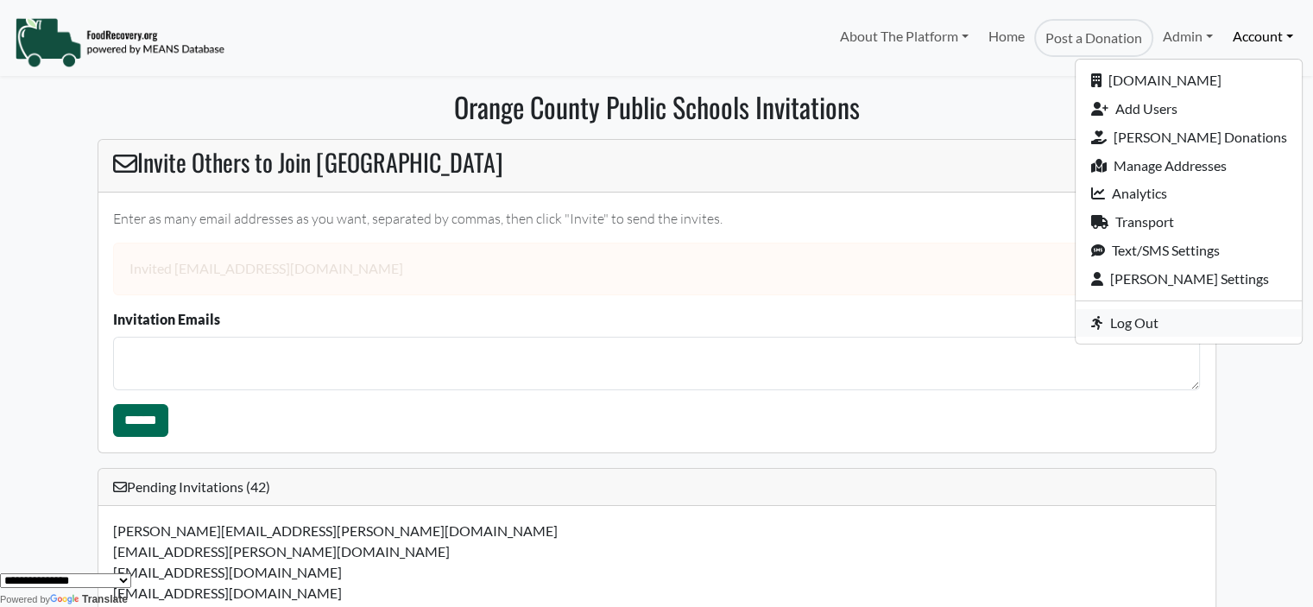
click at [1188, 321] on link "Log Out" at bounding box center [1188, 323] width 226 height 28
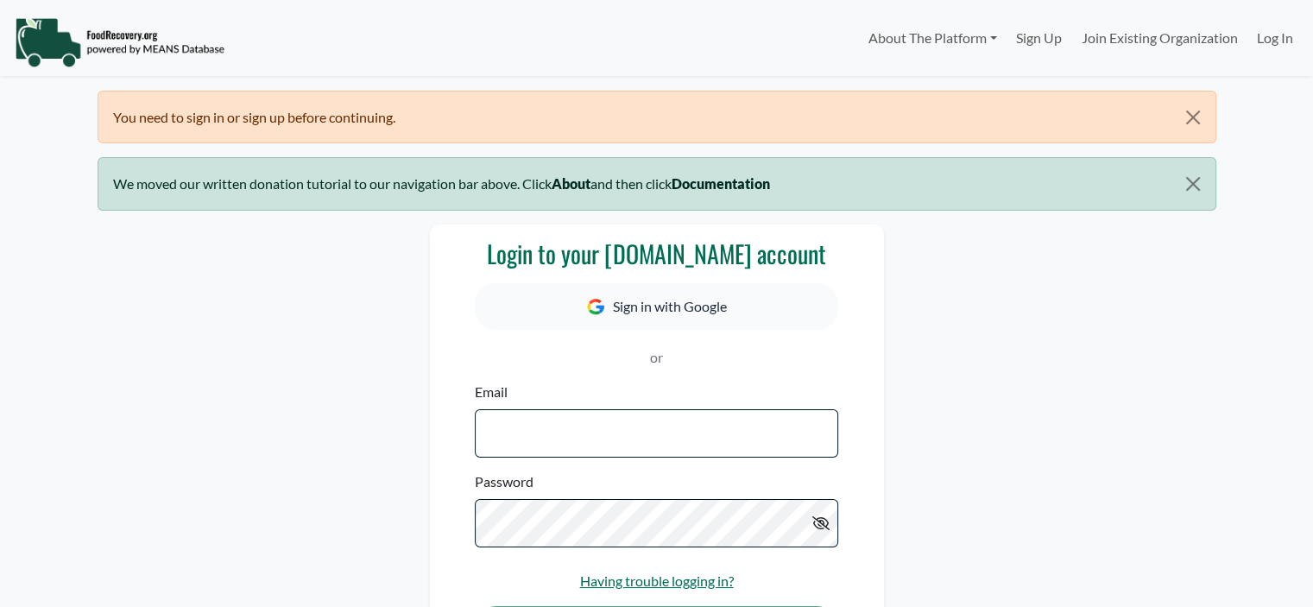
select select "Language Translate Widget"
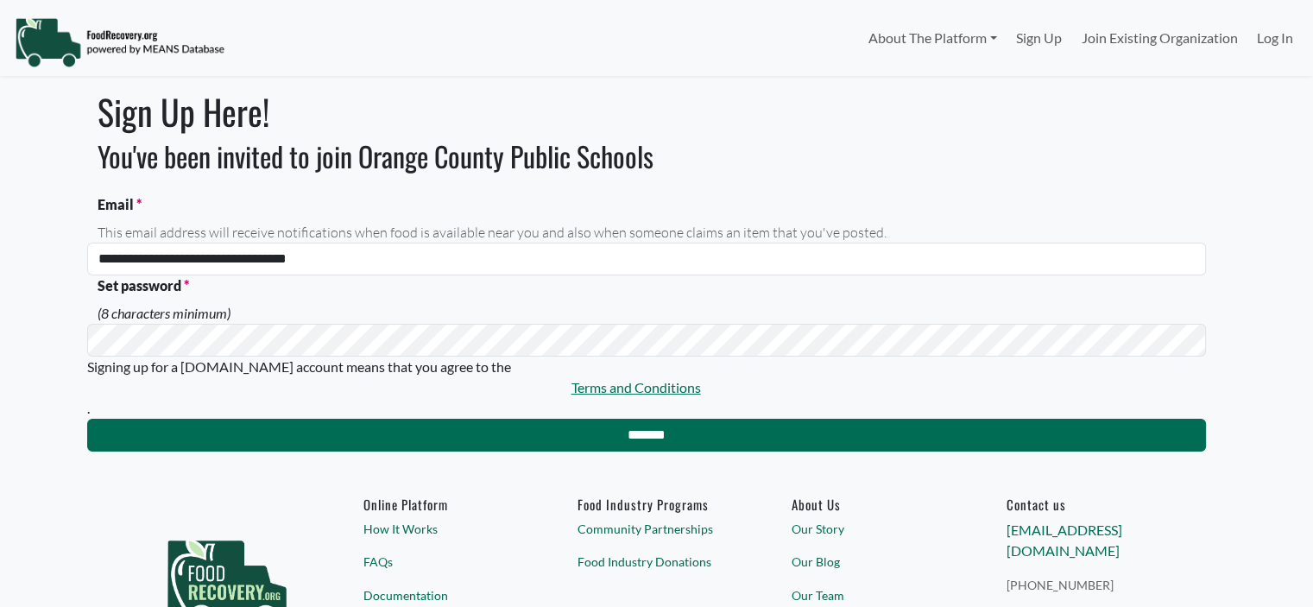
select select "Language Translate Widget"
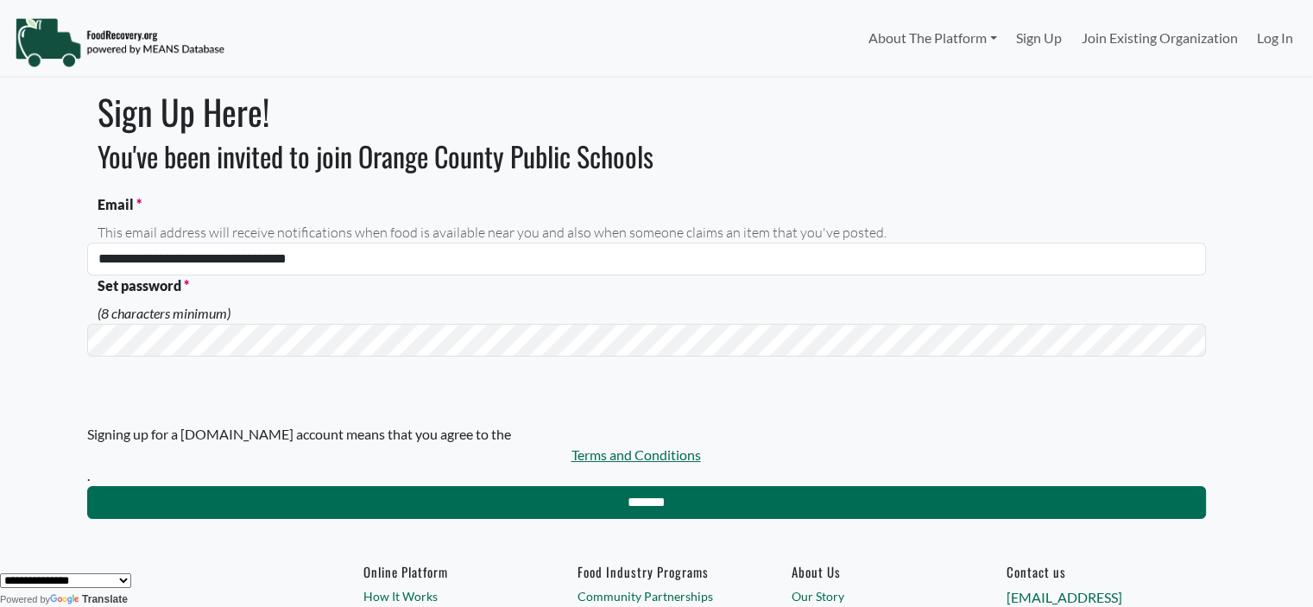
click at [321, 482] on div "Signing up for a [DOMAIN_NAME] account means that you agree to the Terms and Co…" at bounding box center [636, 455] width 1098 height 62
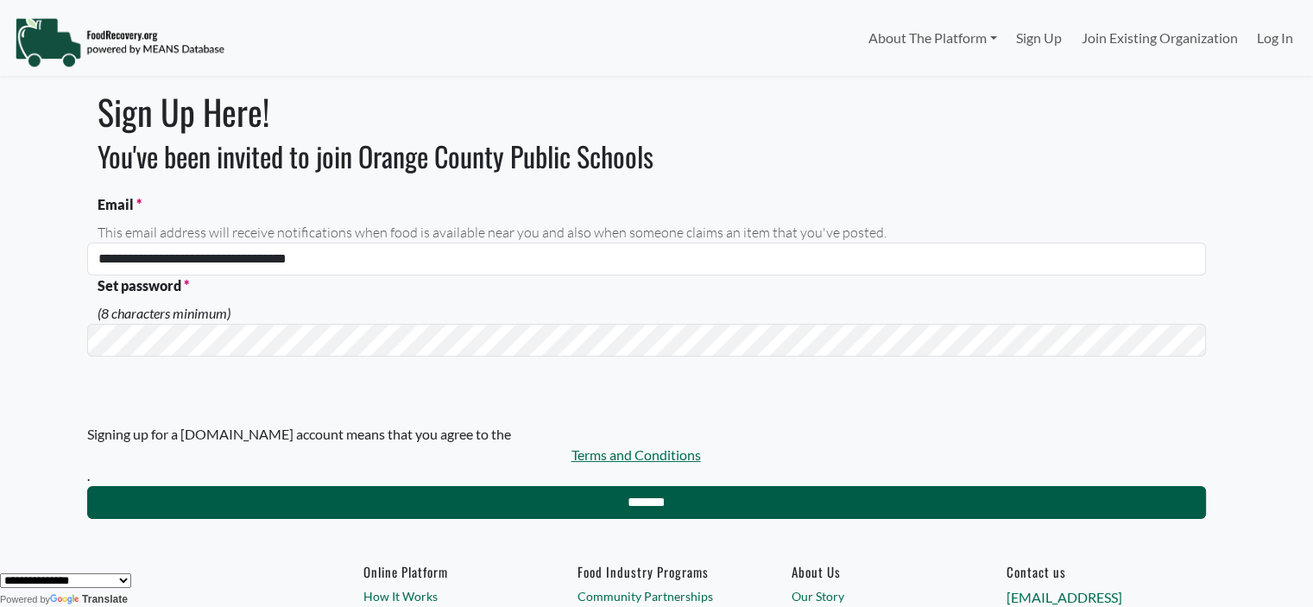
click at [314, 500] on input "*******" at bounding box center [646, 502] width 1119 height 33
